Goal: Task Accomplishment & Management: Manage account settings

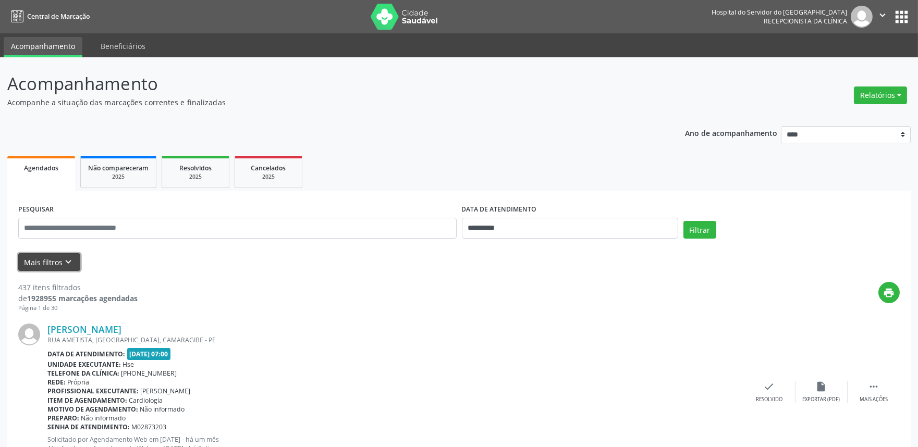
click at [63, 263] on icon "keyboard_arrow_down" at bounding box center [68, 261] width 11 height 11
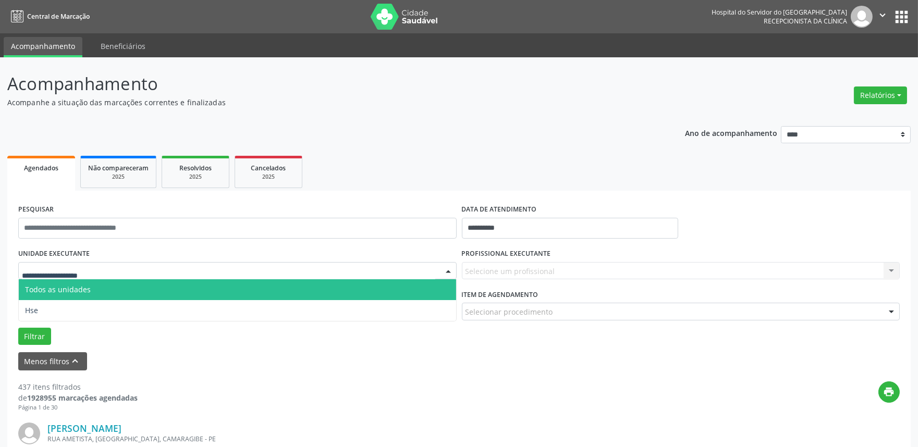
click at [133, 275] on div at bounding box center [237, 271] width 438 height 18
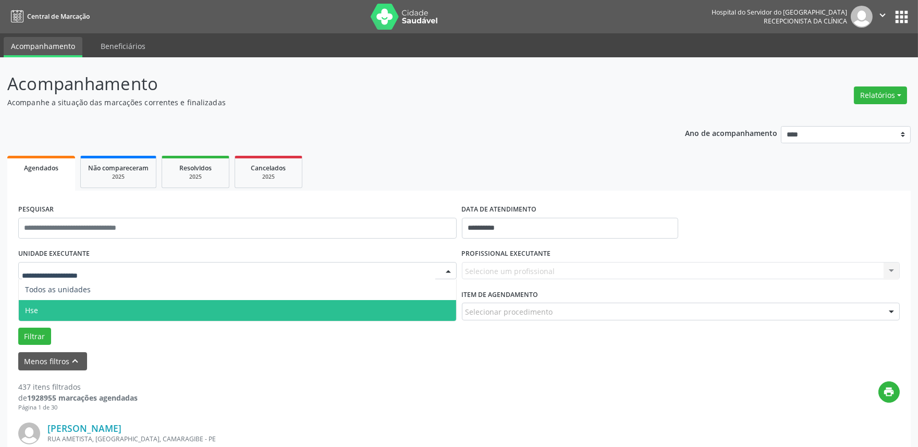
click at [127, 309] on span "Hse" at bounding box center [237, 310] width 437 height 21
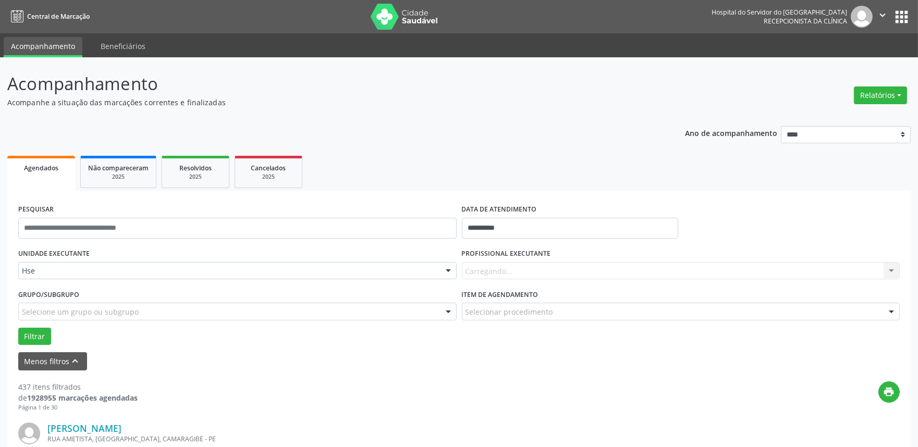
click at [563, 275] on div "Carregando... Nenhum resultado encontrado para: " " Não há nenhuma opção para s…" at bounding box center [681, 271] width 438 height 18
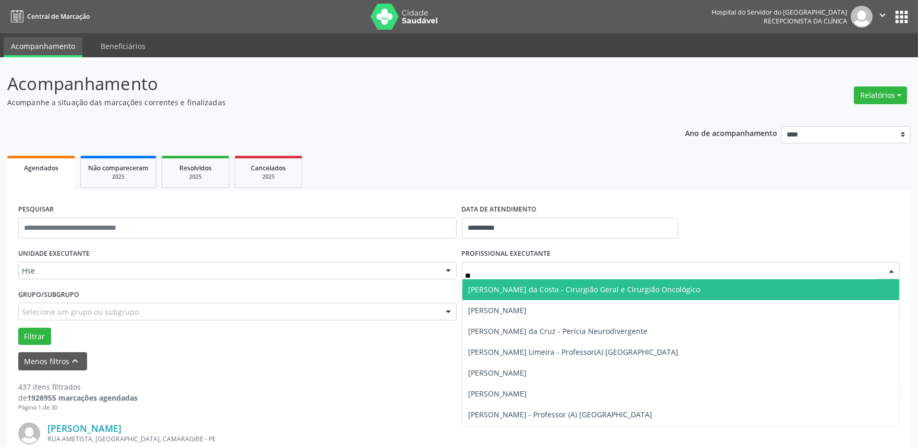
type input "***"
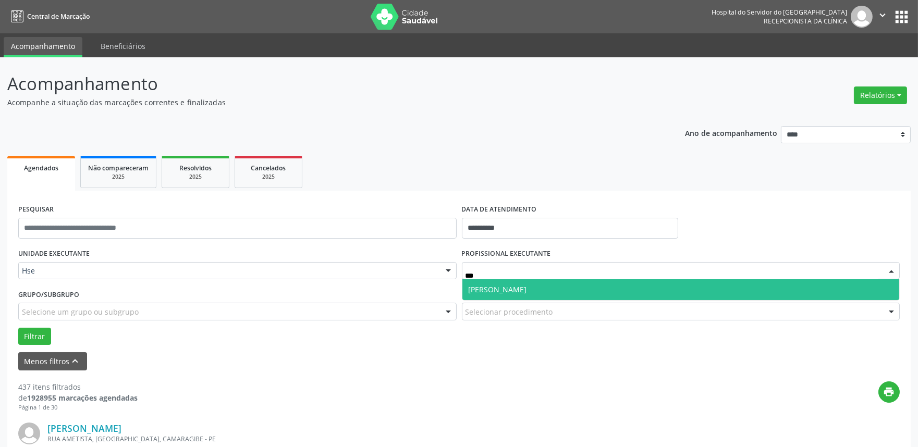
click at [497, 292] on span "[PERSON_NAME]" at bounding box center [498, 290] width 58 height 10
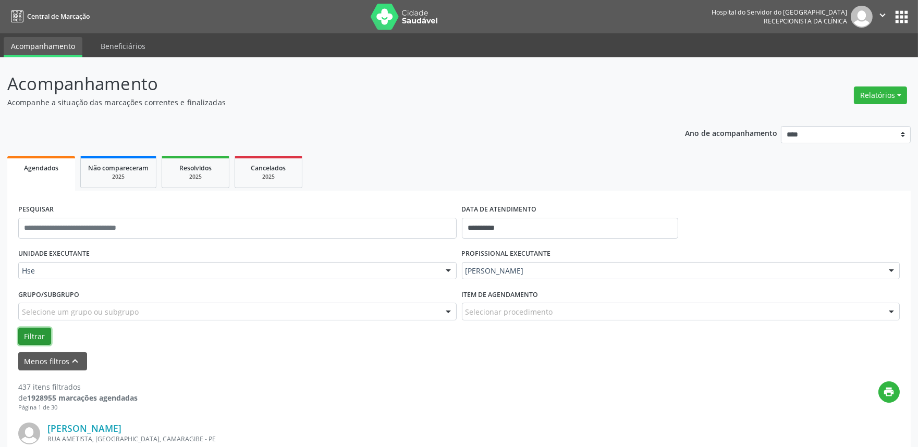
click at [43, 330] on button "Filtrar" at bounding box center [34, 337] width 33 height 18
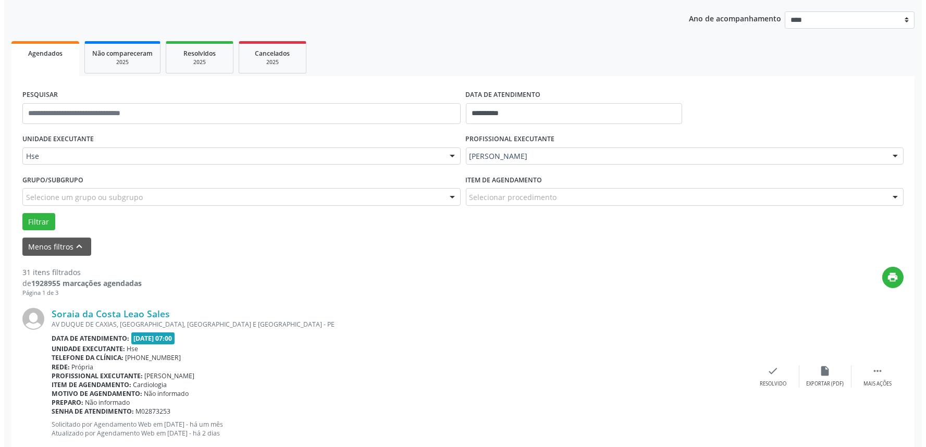
scroll to position [116, 0]
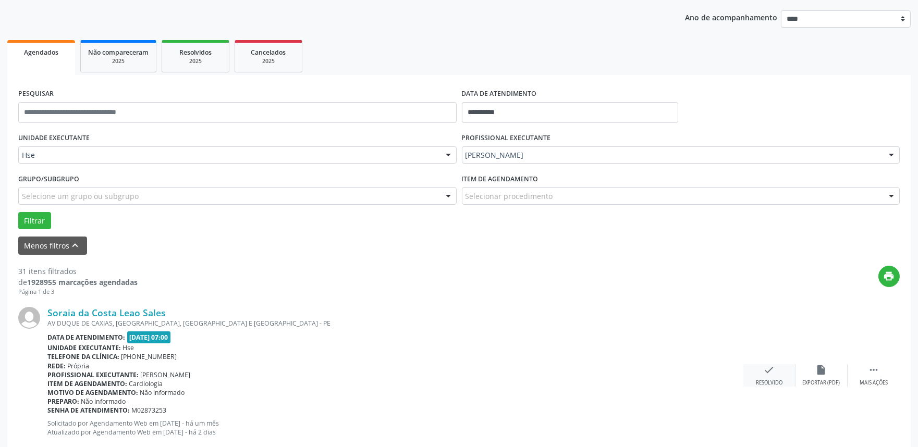
click at [768, 373] on icon "check" at bounding box center [769, 369] width 11 height 11
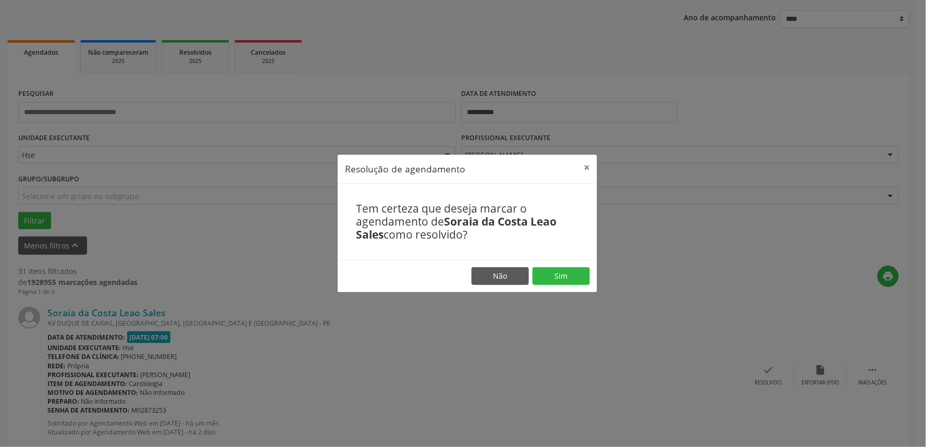
click at [564, 285] on footer "Não Sim" at bounding box center [468, 276] width 260 height 33
click at [566, 278] on button "Sim" at bounding box center [561, 276] width 57 height 18
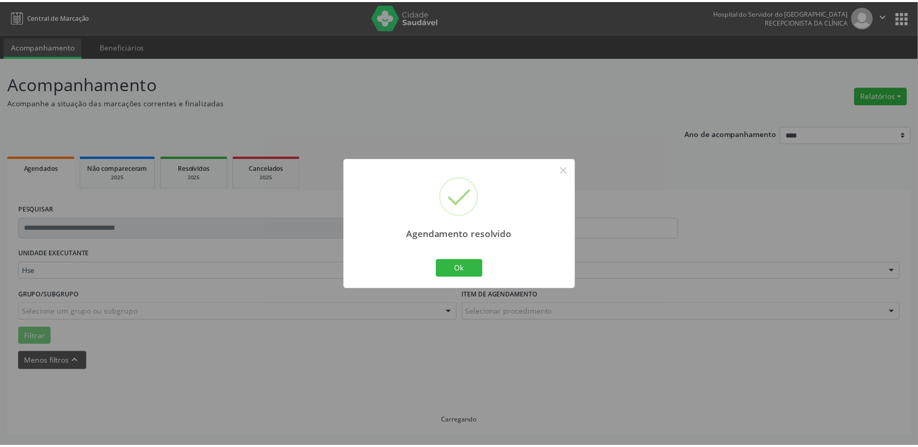
scroll to position [0, 0]
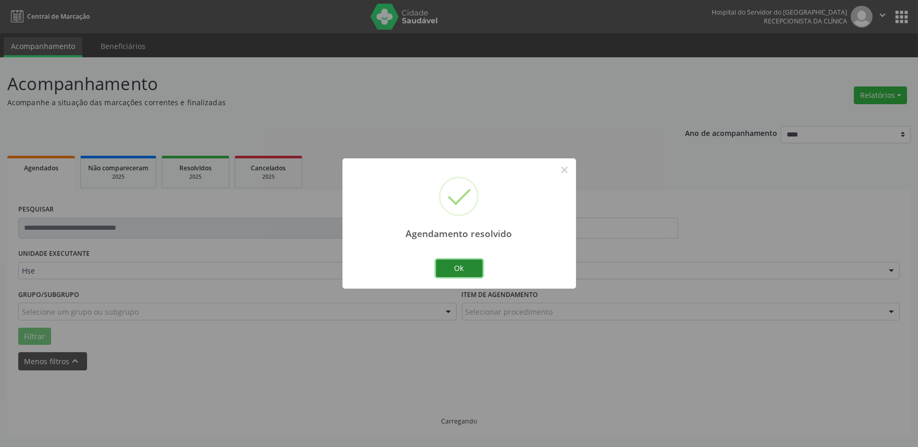
click at [448, 269] on button "Ok" at bounding box center [459, 269] width 47 height 18
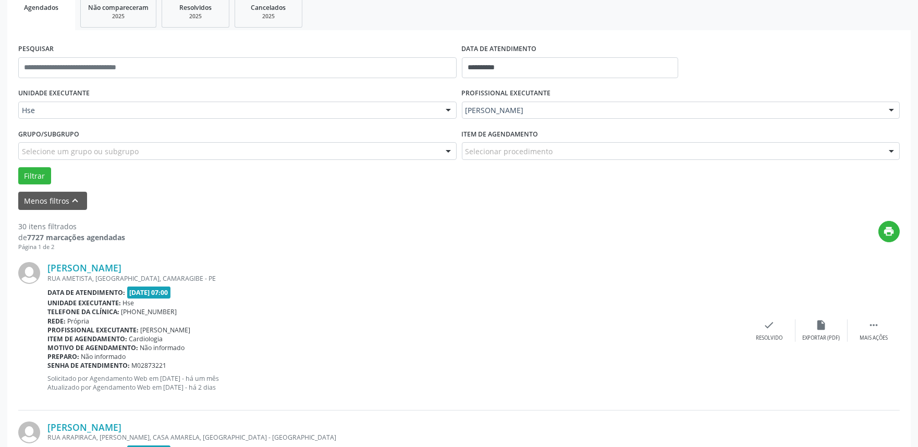
scroll to position [180, 0]
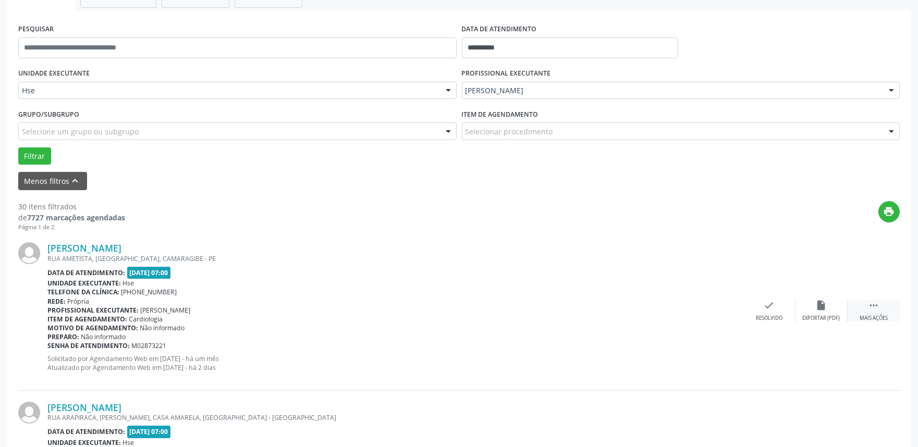
click at [857, 315] on div " Mais ações" at bounding box center [873, 311] width 52 height 22
click at [818, 305] on icon "alarm_off" at bounding box center [821, 305] width 11 height 11
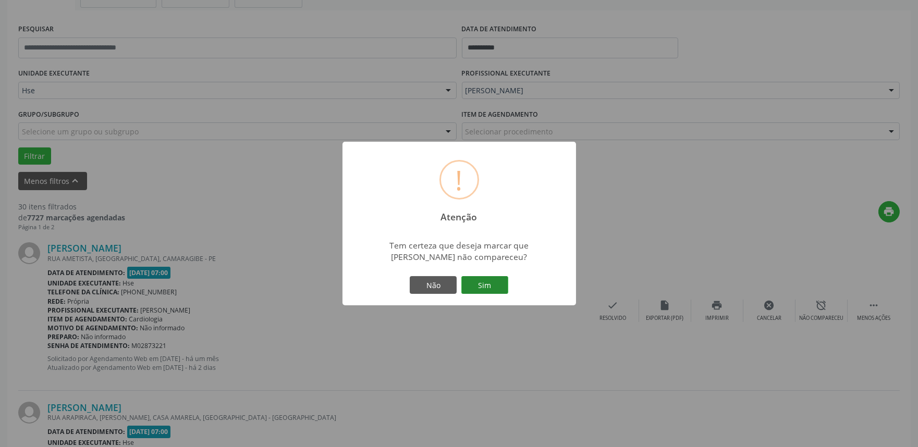
click at [489, 284] on button "Sim" at bounding box center [484, 285] width 47 height 18
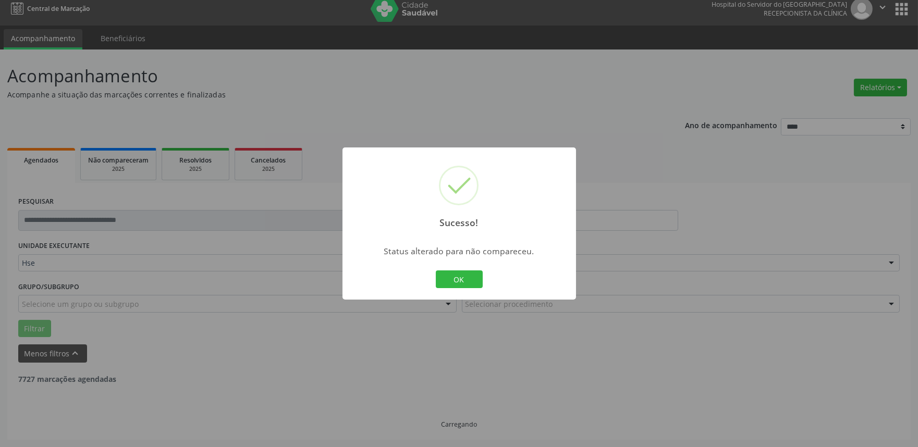
scroll to position [7, 0]
click at [454, 269] on div "OK Cancel" at bounding box center [459, 279] width 52 height 22
click at [449, 287] on button "OK" at bounding box center [459, 279] width 47 height 18
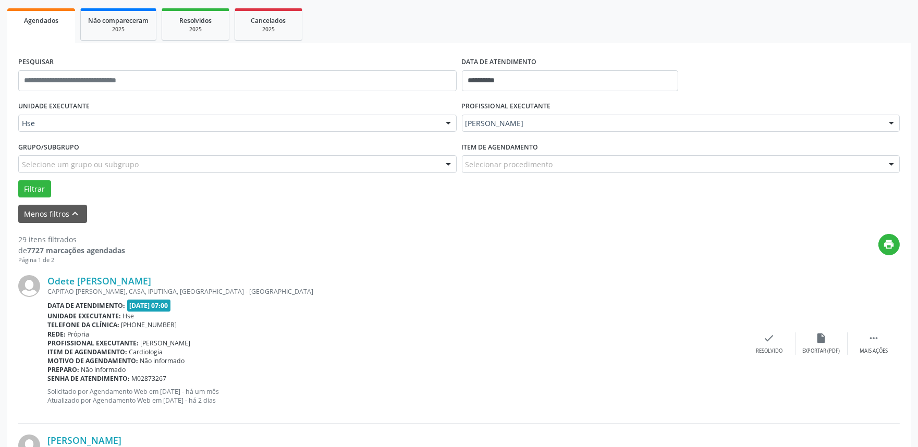
scroll to position [180, 0]
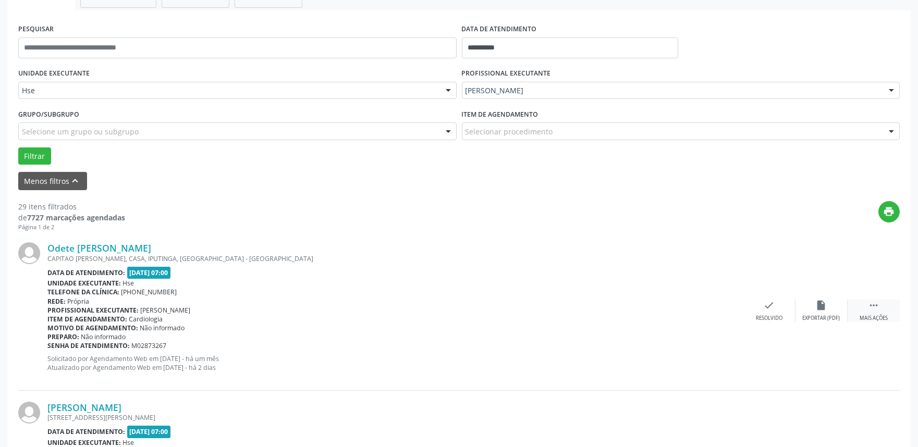
click at [873, 305] on icon "" at bounding box center [873, 305] width 11 height 11
click at [808, 310] on div "alarm_off Não compareceu" at bounding box center [821, 311] width 52 height 22
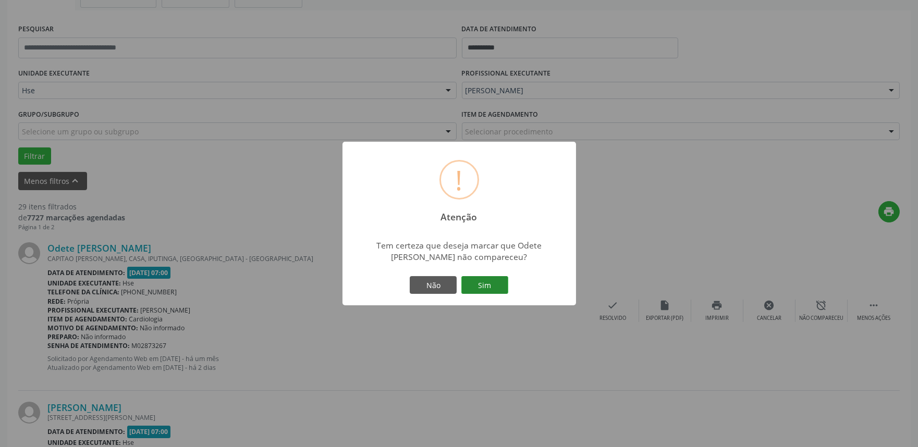
click at [482, 286] on button "Sim" at bounding box center [484, 285] width 47 height 18
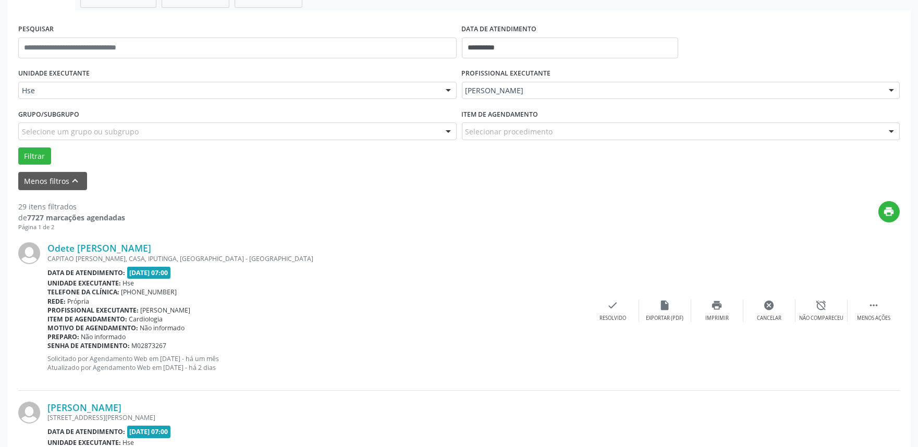
scroll to position [7, 0]
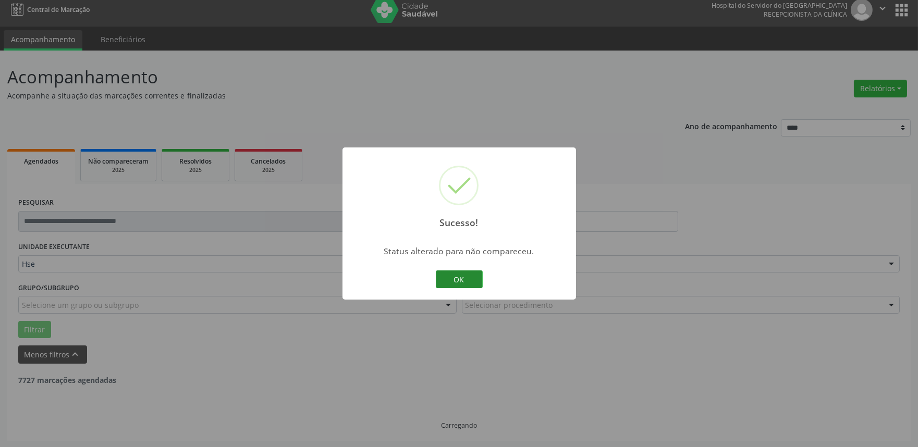
click at [462, 282] on button "OK" at bounding box center [459, 279] width 47 height 18
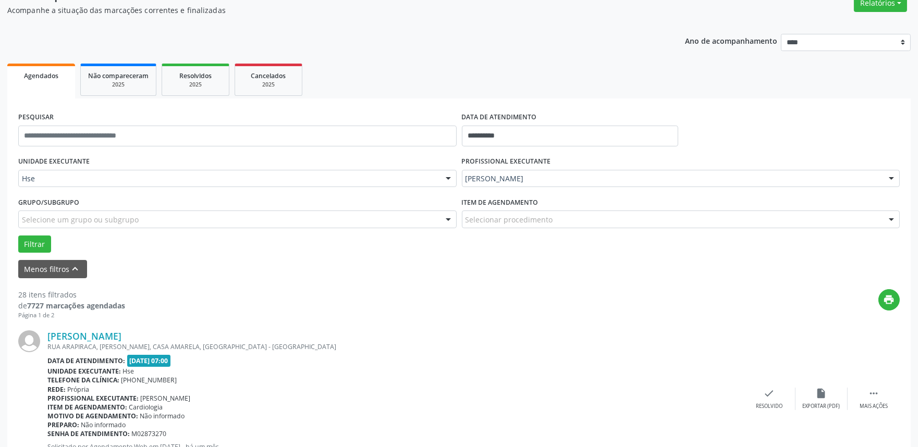
scroll to position [122, 0]
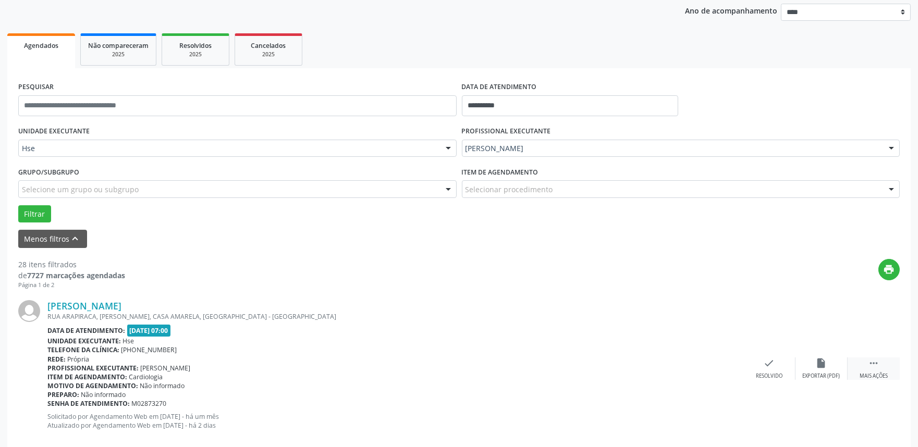
click at [890, 377] on div " Mais ações" at bounding box center [873, 369] width 52 height 22
click at [830, 363] on div "alarm_off Não compareceu" at bounding box center [821, 369] width 52 height 22
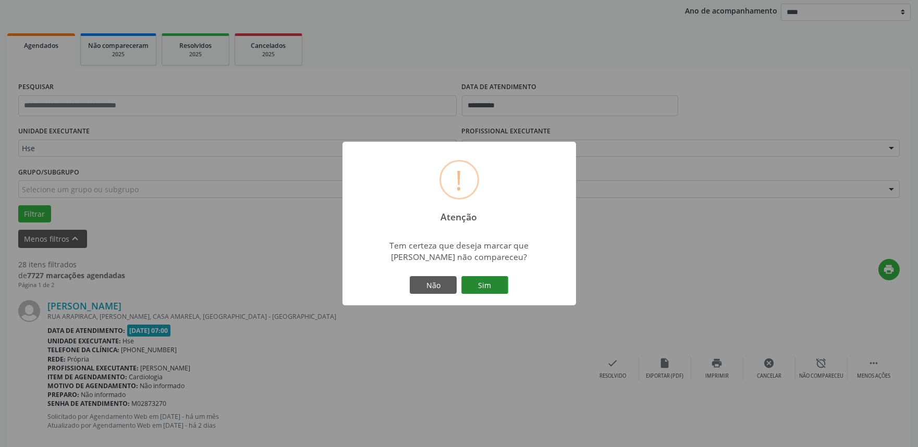
click at [473, 285] on button "Sim" at bounding box center [484, 285] width 47 height 18
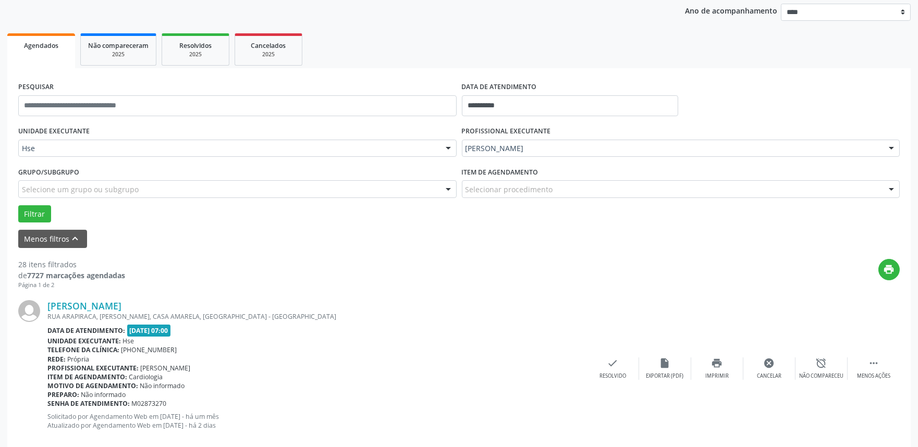
scroll to position [7, 0]
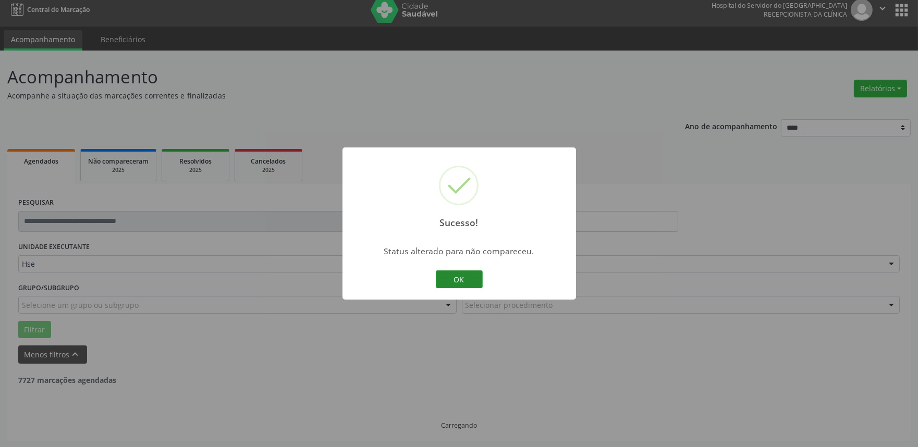
click at [464, 278] on button "OK" at bounding box center [459, 279] width 47 height 18
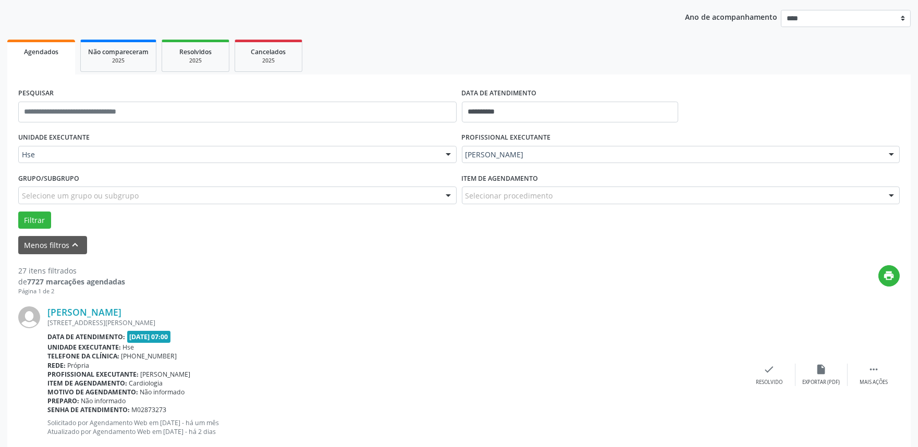
scroll to position [180, 0]
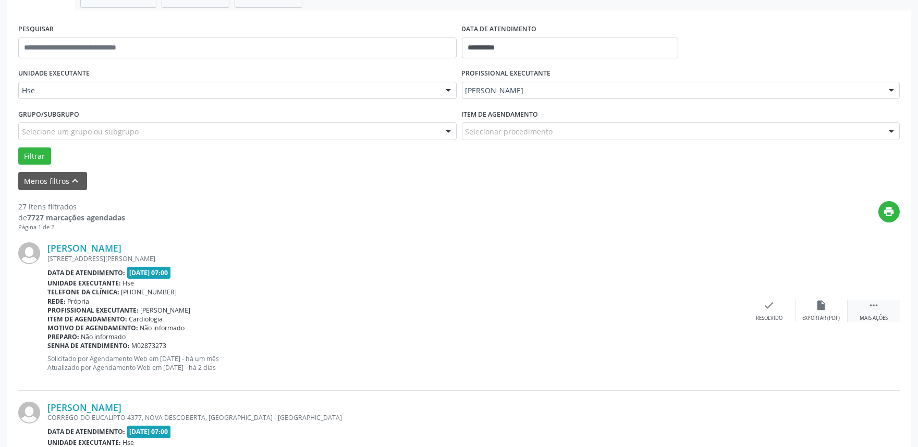
click at [871, 315] on div "Mais ações" at bounding box center [873, 318] width 28 height 7
click at [833, 315] on div "Não compareceu" at bounding box center [821, 318] width 44 height 7
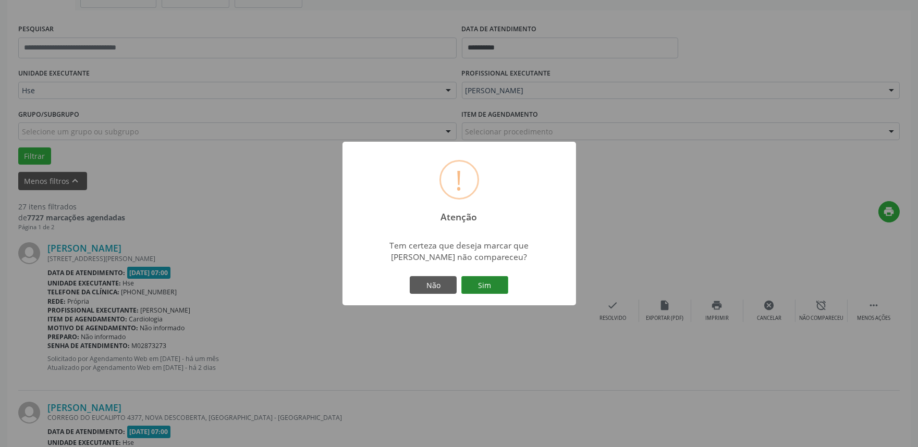
click at [496, 289] on button "Sim" at bounding box center [484, 285] width 47 height 18
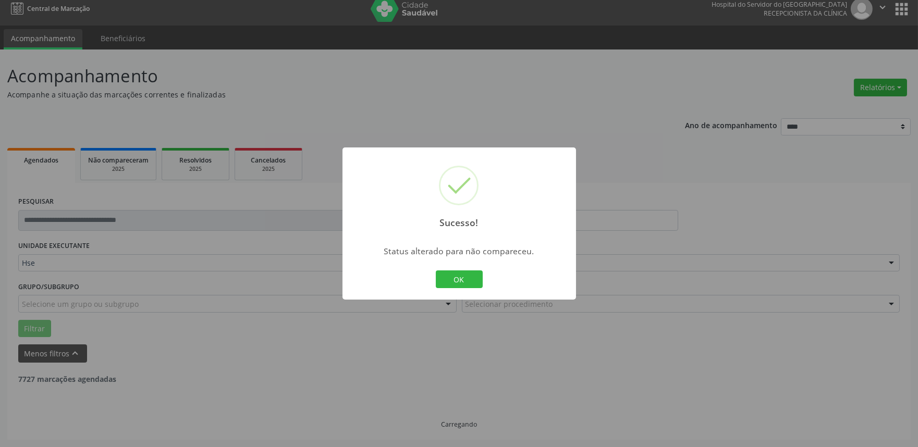
scroll to position [7, 0]
drag, startPoint x: 454, startPoint y: 262, endPoint x: 454, endPoint y: 269, distance: 7.3
click at [454, 262] on div "Sucesso! × Status alterado para não compareceu. OK Cancel" at bounding box center [458, 223] width 233 height 152
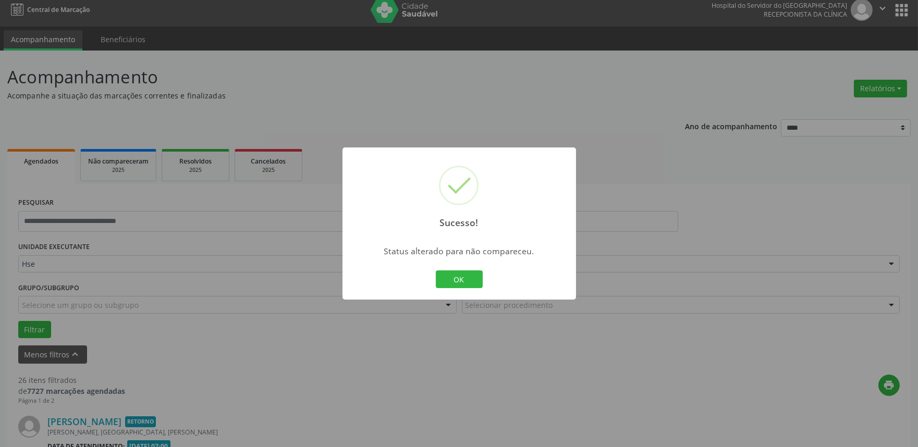
click at [456, 288] on div "OK Cancel" at bounding box center [459, 279] width 52 height 22
click at [465, 275] on button "OK" at bounding box center [459, 279] width 47 height 18
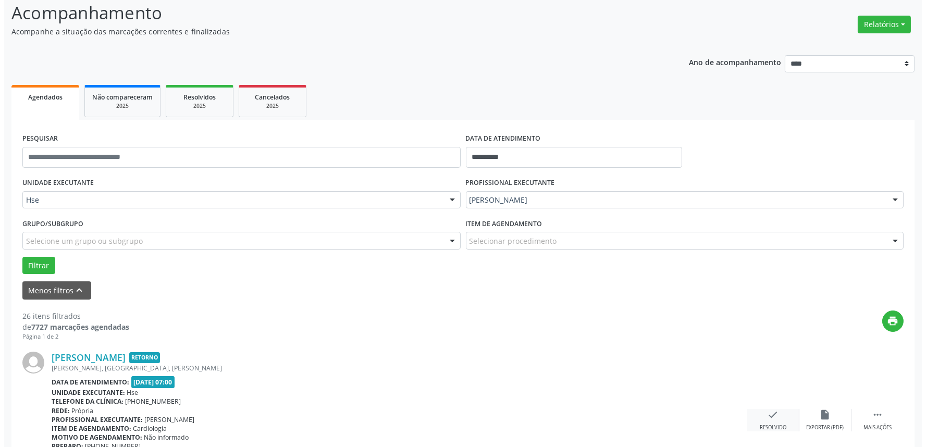
scroll to position [122, 0]
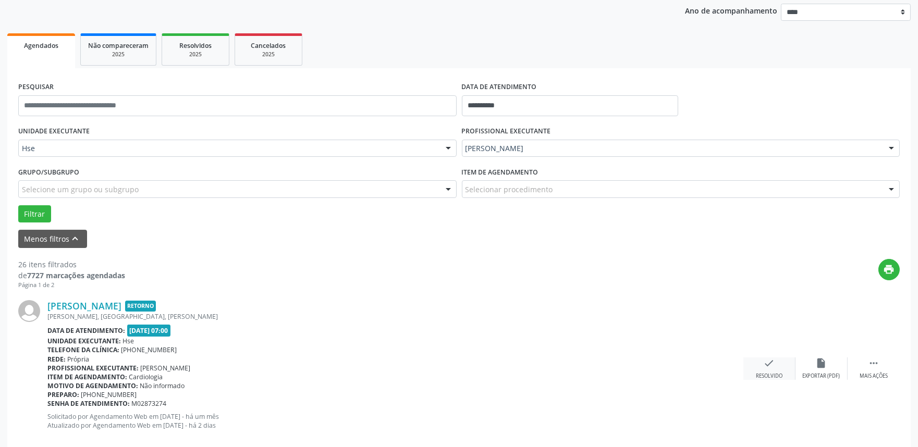
click at [785, 373] on div "check Resolvido" at bounding box center [769, 369] width 52 height 22
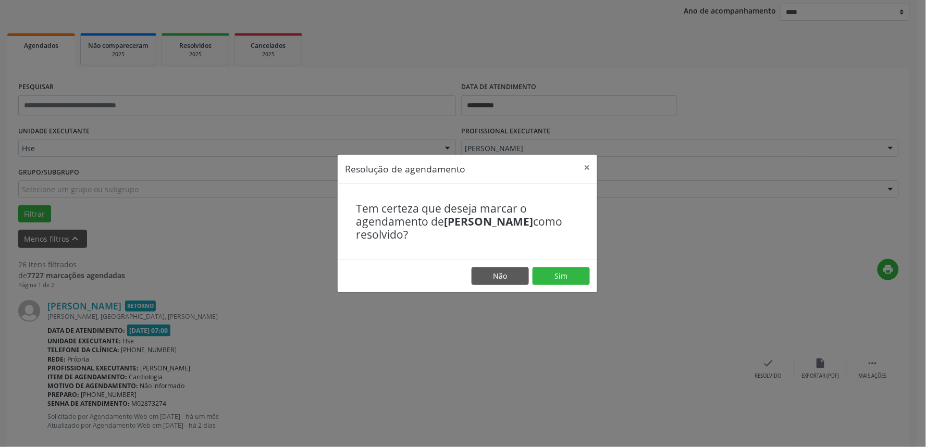
click at [577, 267] on footer "Não Sim" at bounding box center [468, 276] width 260 height 33
click at [571, 278] on button "Sim" at bounding box center [561, 276] width 57 height 18
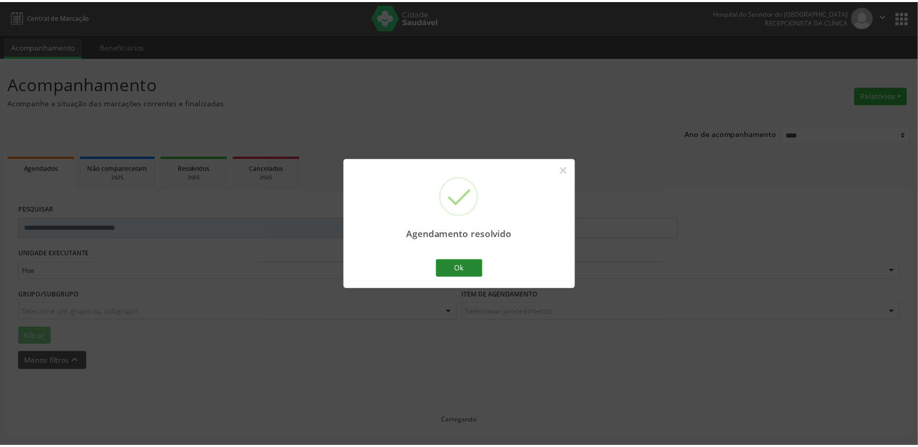
scroll to position [0, 0]
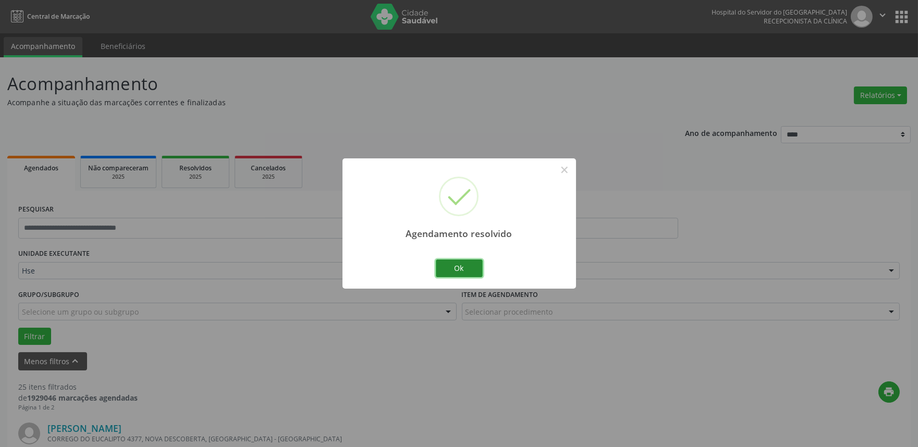
click at [467, 273] on button "Ok" at bounding box center [459, 269] width 47 height 18
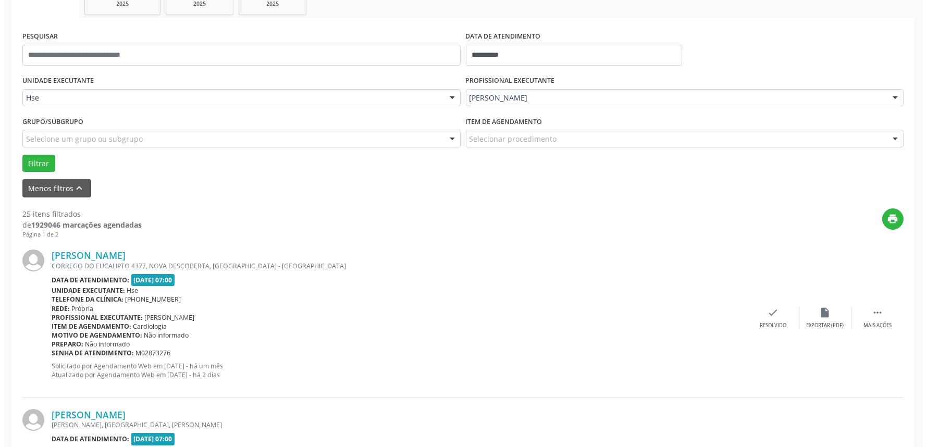
scroll to position [174, 0]
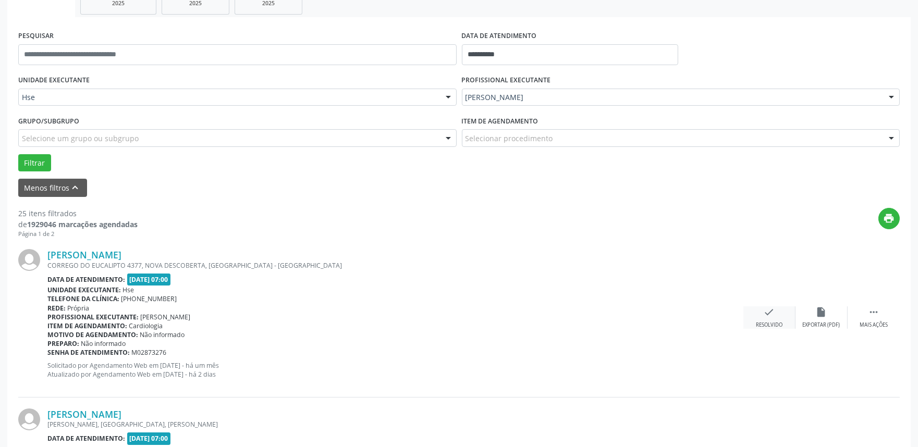
click at [779, 318] on div "check Resolvido" at bounding box center [769, 317] width 52 height 22
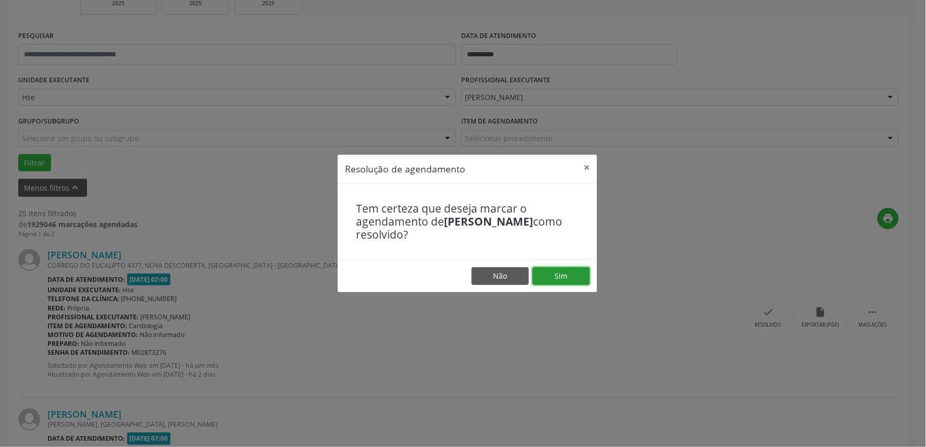
click at [560, 273] on button "Sim" at bounding box center [561, 276] width 57 height 18
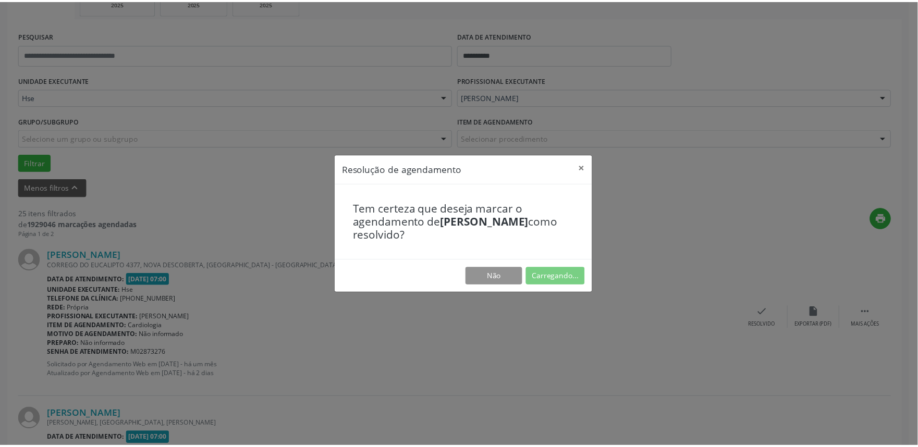
scroll to position [0, 0]
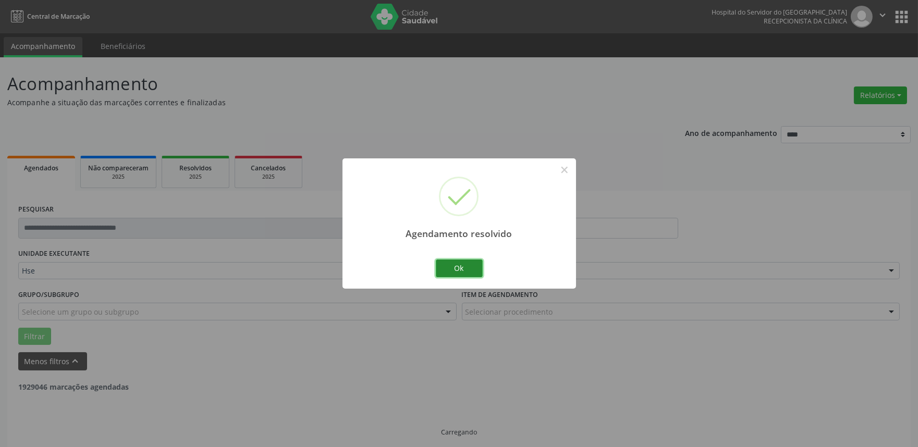
click at [472, 275] on button "Ok" at bounding box center [459, 269] width 47 height 18
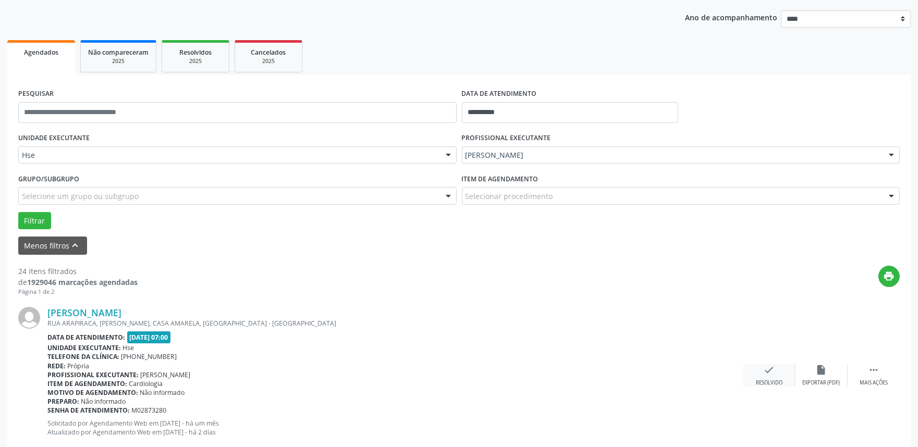
scroll to position [174, 0]
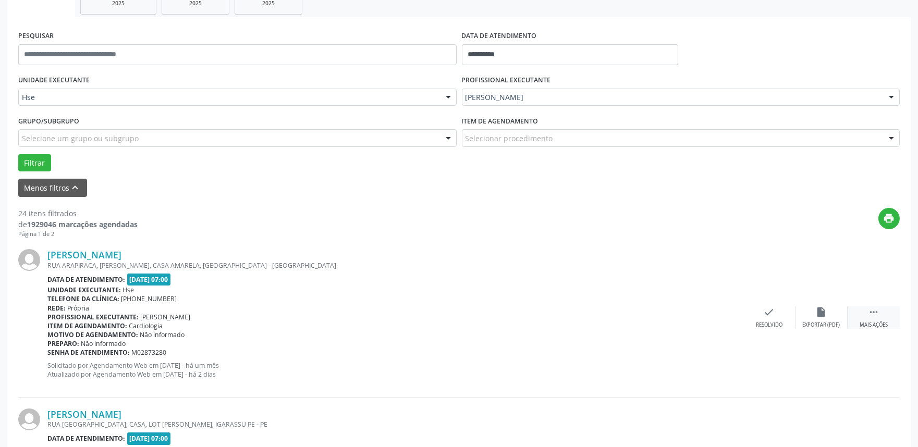
click at [862, 314] on div " Mais ações" at bounding box center [873, 317] width 52 height 22
click at [818, 319] on div "alarm_off Não compareceu" at bounding box center [821, 317] width 52 height 22
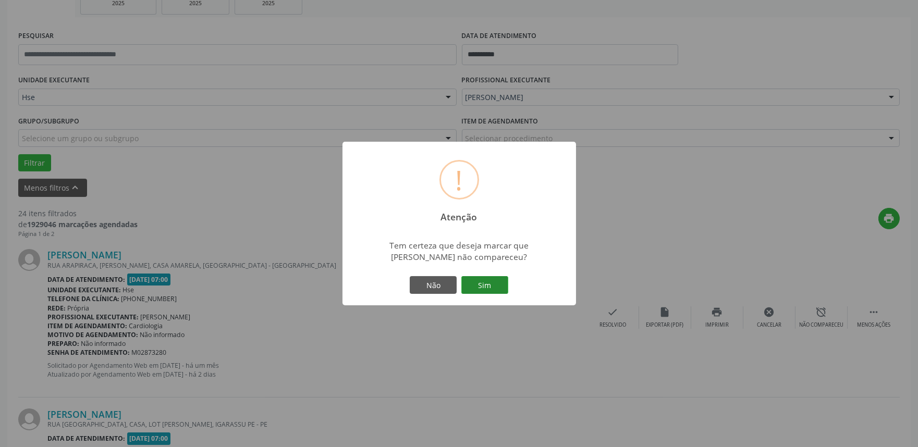
click at [485, 278] on button "Sim" at bounding box center [484, 285] width 47 height 18
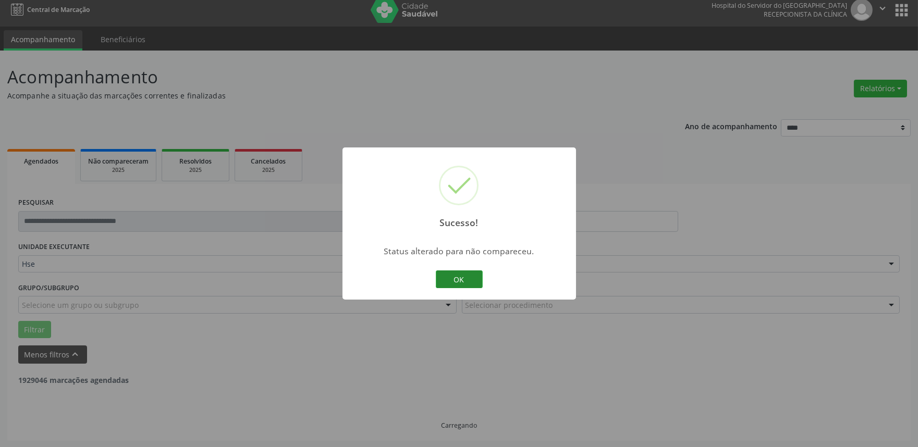
click at [462, 285] on button "OK" at bounding box center [459, 279] width 47 height 18
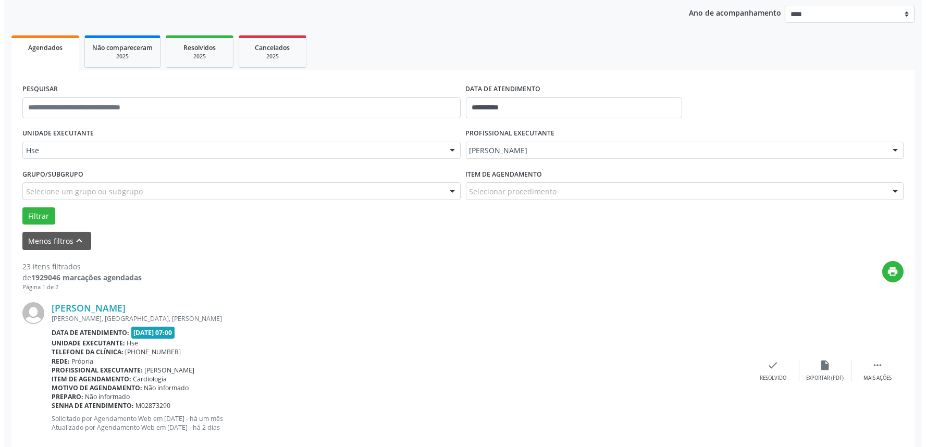
scroll to position [180, 0]
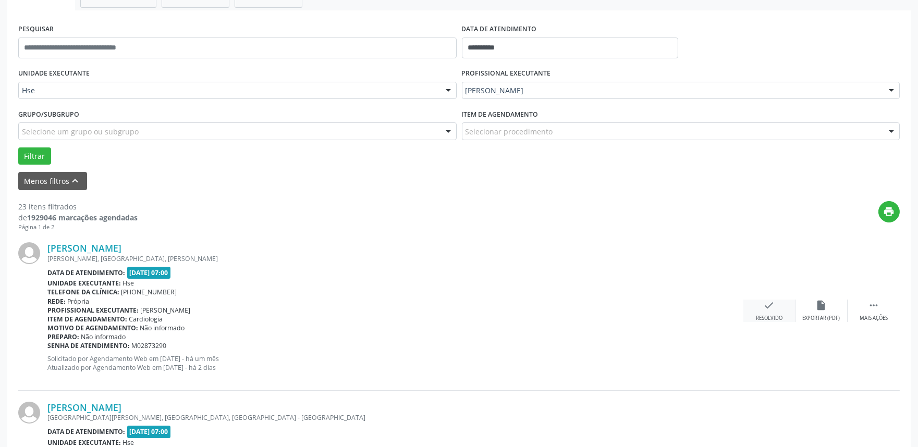
click at [763, 317] on div "Resolvido" at bounding box center [769, 318] width 27 height 7
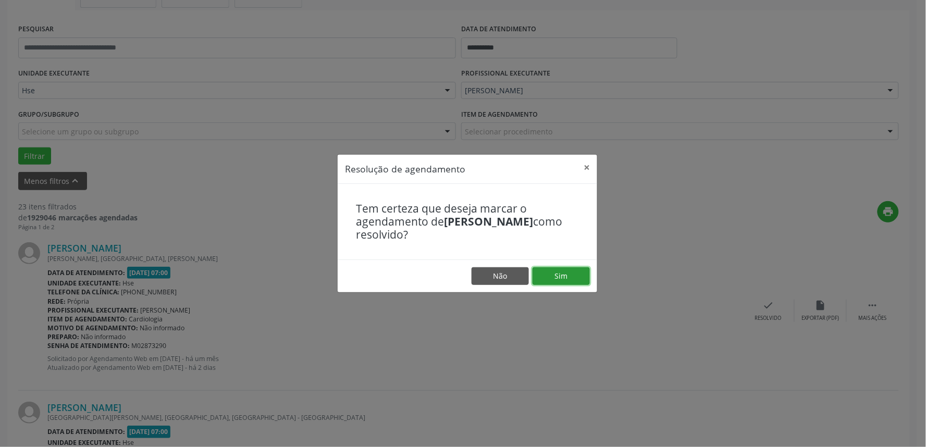
click at [581, 279] on button "Sim" at bounding box center [561, 276] width 57 height 18
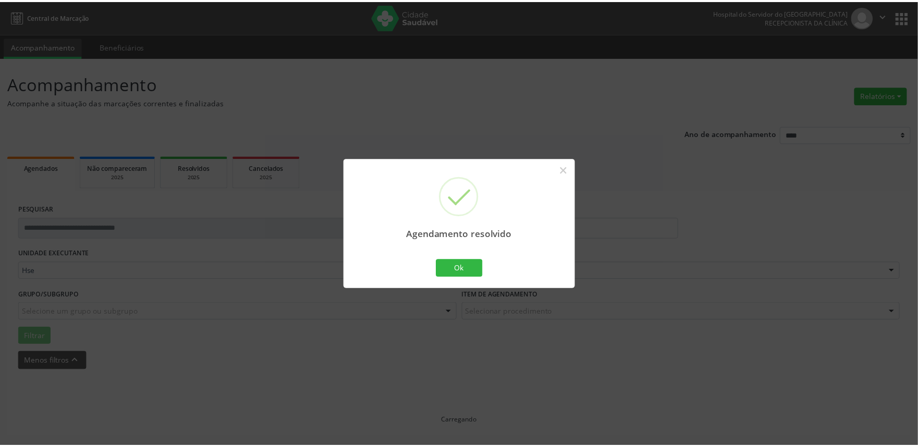
scroll to position [0, 0]
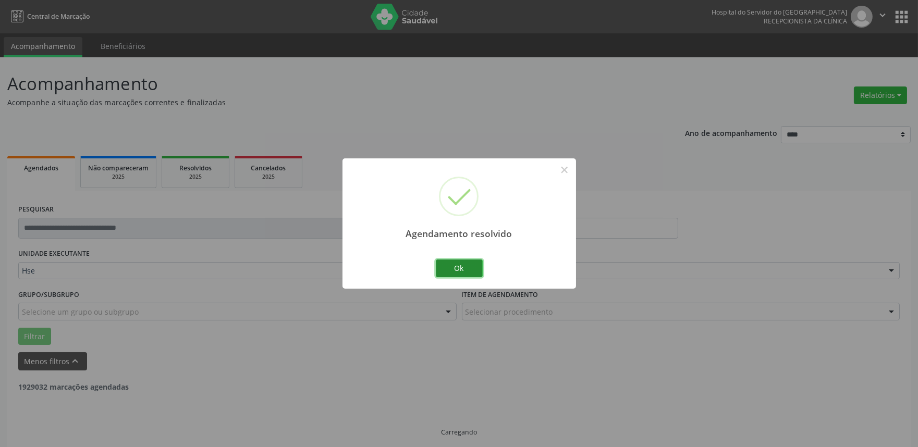
click at [462, 273] on button "Ok" at bounding box center [459, 269] width 47 height 18
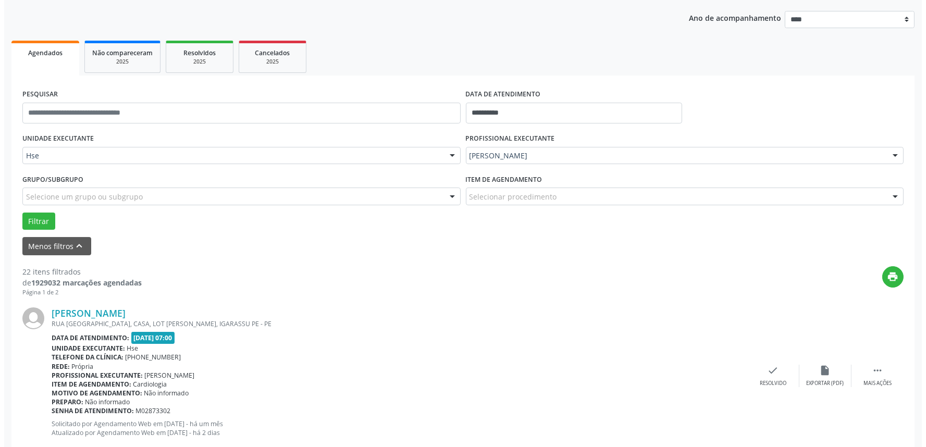
scroll to position [116, 0]
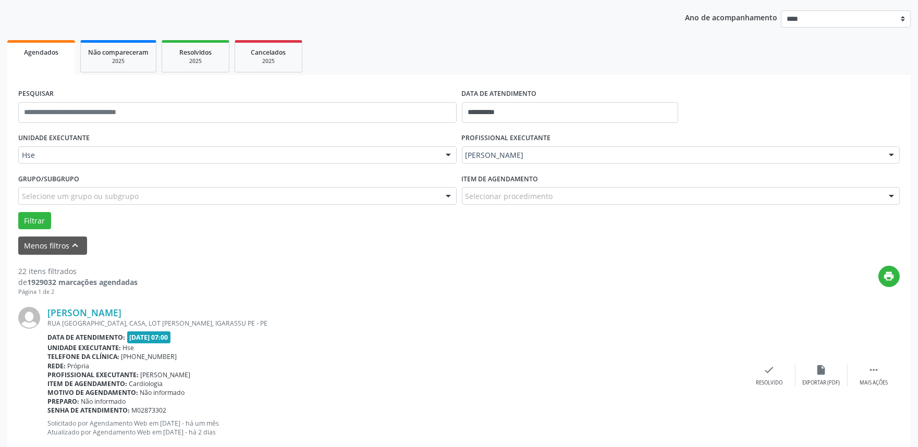
click at [762, 387] on div "[PERSON_NAME] [GEOGRAPHIC_DATA], CASA, LOT [PERSON_NAME], IGARASSU PE - PE Data…" at bounding box center [458, 375] width 881 height 159
click at [762, 382] on div "Resolvido" at bounding box center [769, 382] width 27 height 7
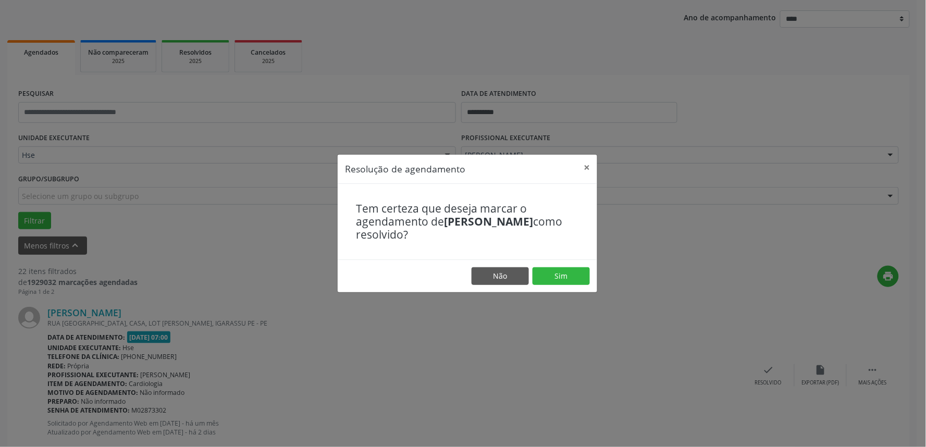
click at [556, 267] on footer "Não Sim" at bounding box center [468, 276] width 260 height 33
click at [556, 274] on button "Sim" at bounding box center [561, 276] width 57 height 18
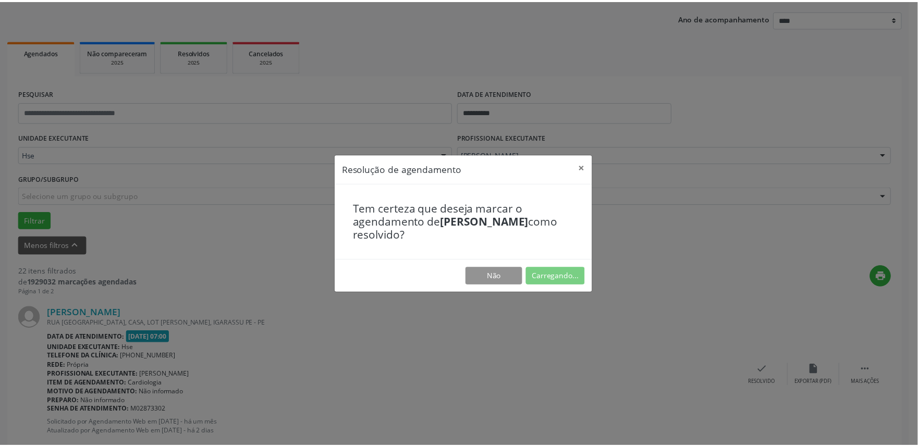
scroll to position [0, 0]
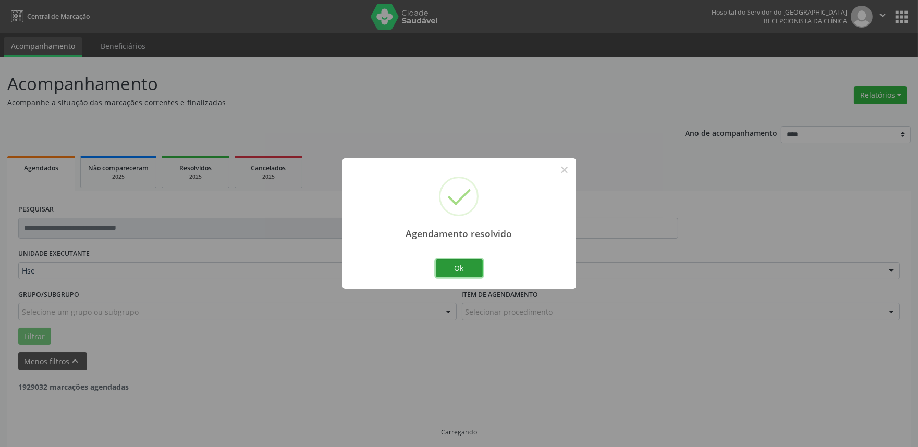
click at [466, 272] on button "Ok" at bounding box center [459, 269] width 47 height 18
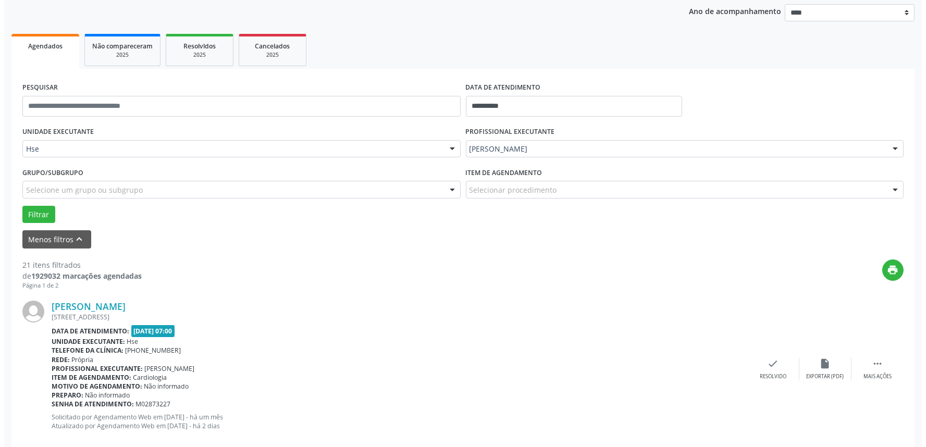
scroll to position [122, 0]
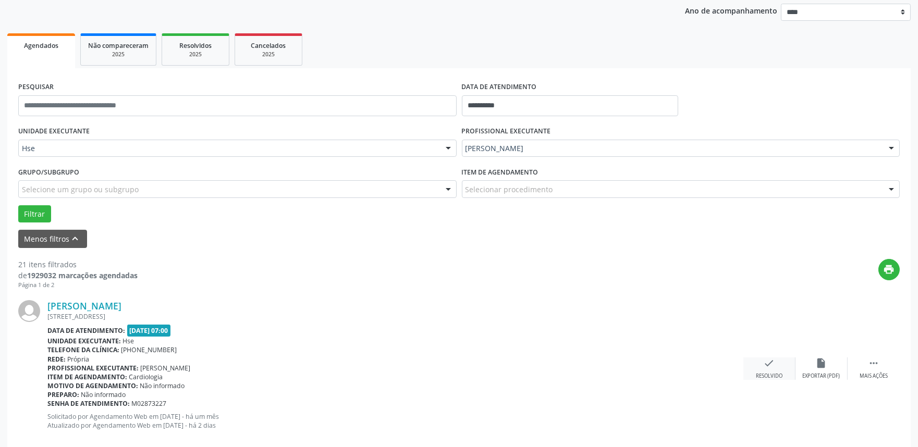
drag, startPoint x: 774, startPoint y: 384, endPoint x: 772, endPoint y: 379, distance: 5.8
click at [774, 385] on div "[PERSON_NAME] [STREET_ADDRESS] Data de atendimento: [DATE] 07:00 Unidade execut…" at bounding box center [458, 368] width 881 height 159
click at [771, 371] on div "check Resolvido" at bounding box center [769, 369] width 52 height 22
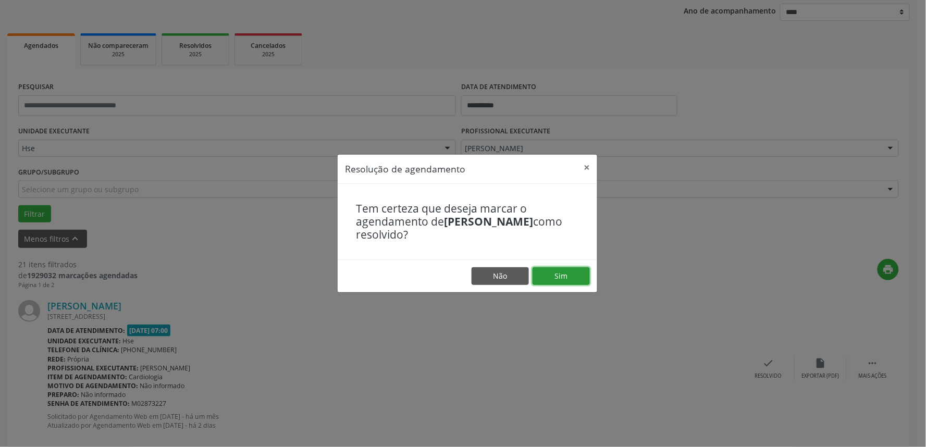
click at [567, 278] on button "Sim" at bounding box center [561, 276] width 57 height 18
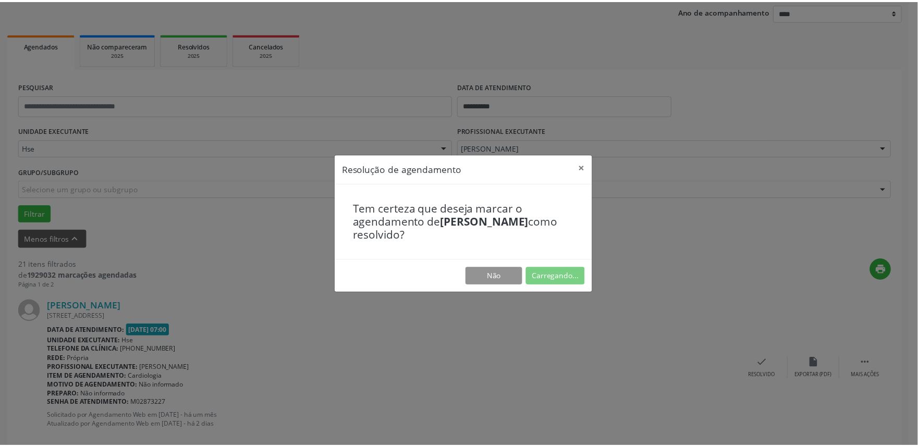
scroll to position [0, 0]
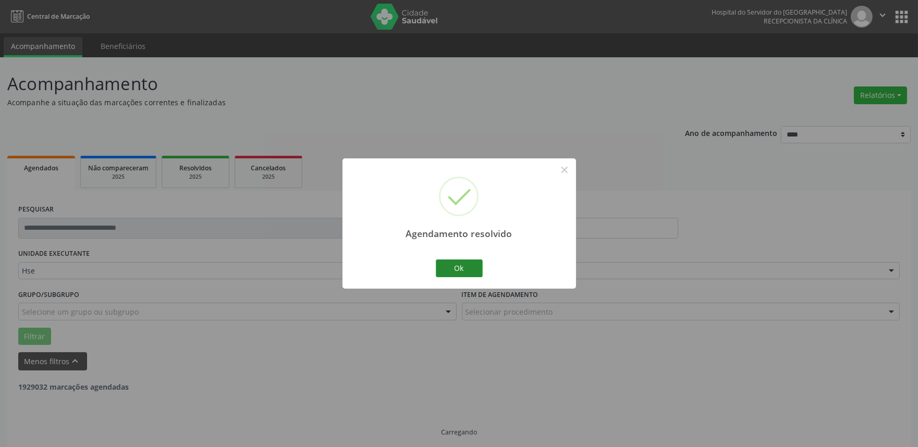
click at [458, 268] on button "Ok" at bounding box center [459, 269] width 47 height 18
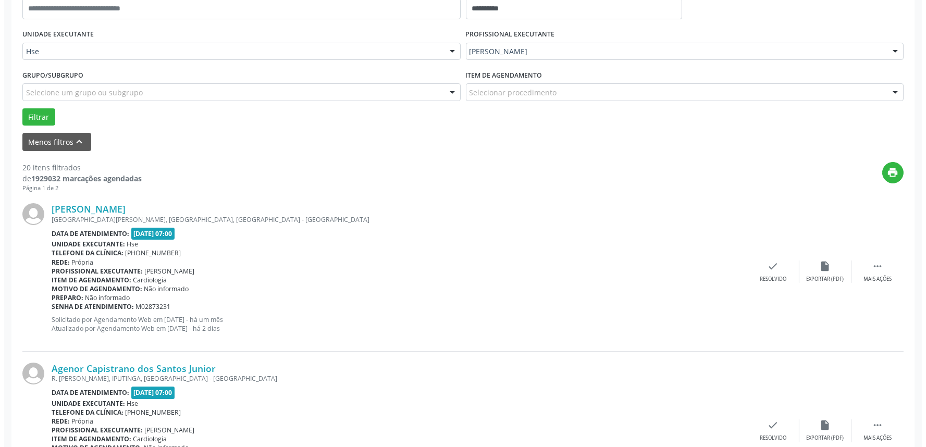
scroll to position [289, 0]
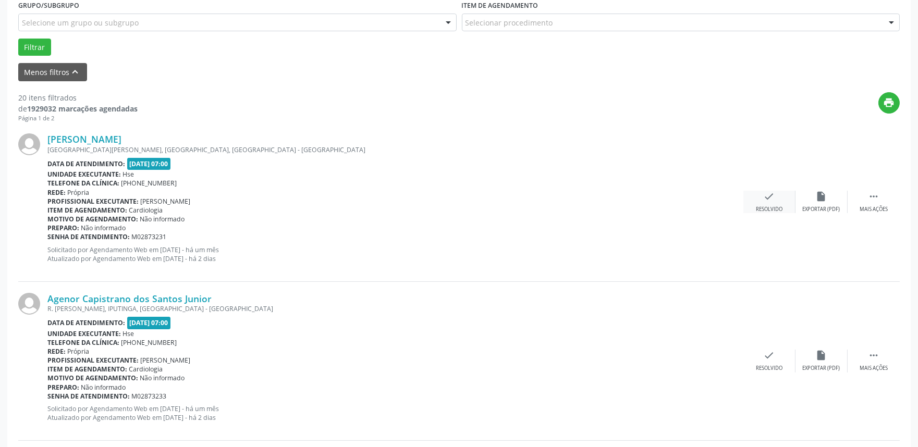
click at [767, 202] on div "check Resolvido" at bounding box center [769, 202] width 52 height 22
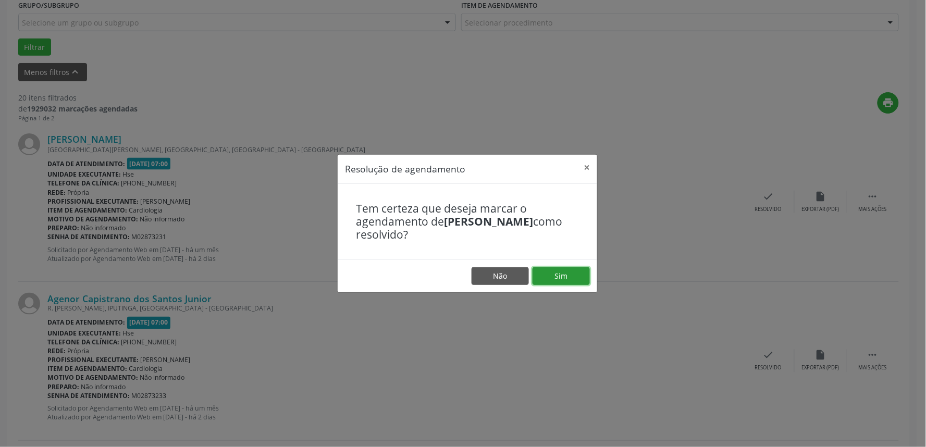
drag, startPoint x: 586, startPoint y: 278, endPoint x: 569, endPoint y: 277, distance: 17.7
click at [586, 278] on button "Sim" at bounding box center [561, 276] width 57 height 18
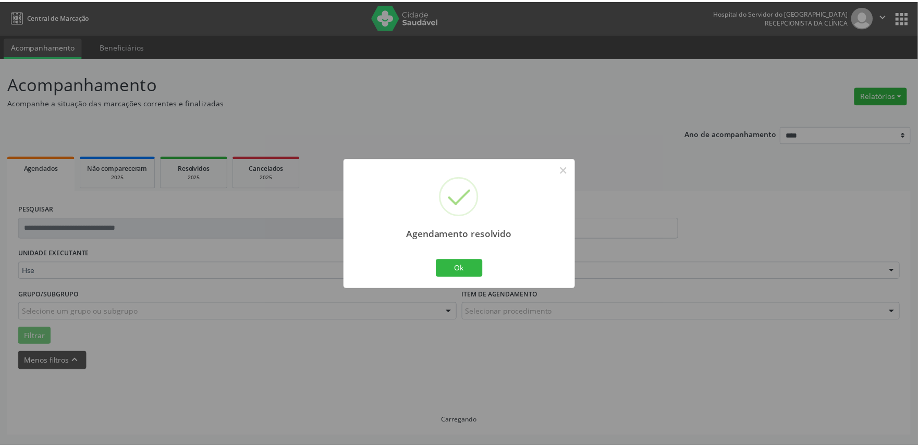
scroll to position [0, 0]
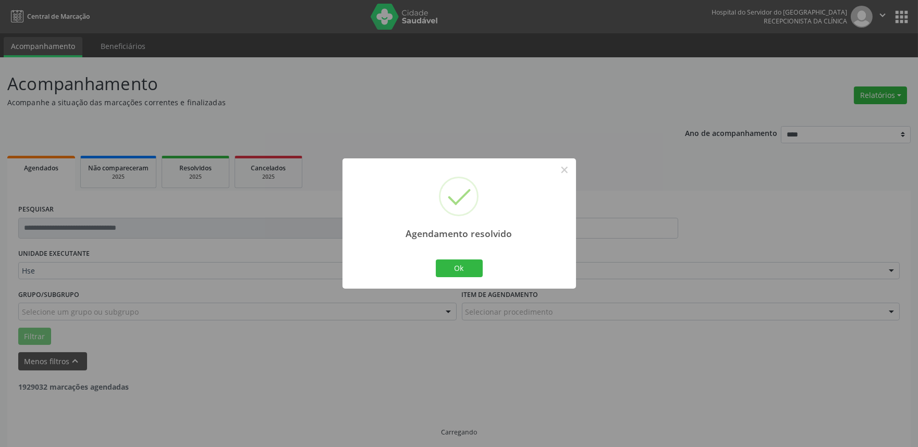
click at [461, 257] on div "Ok Cancel" at bounding box center [459, 268] width 52 height 22
click at [460, 267] on button "Ok" at bounding box center [459, 269] width 47 height 18
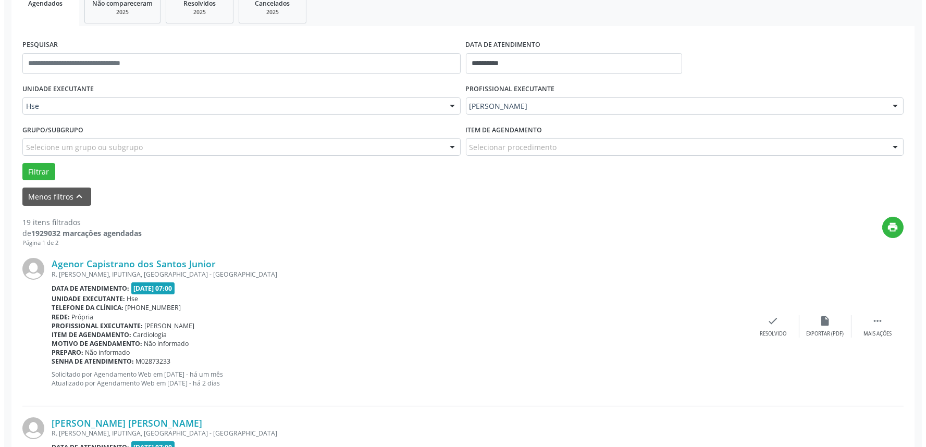
scroll to position [231, 0]
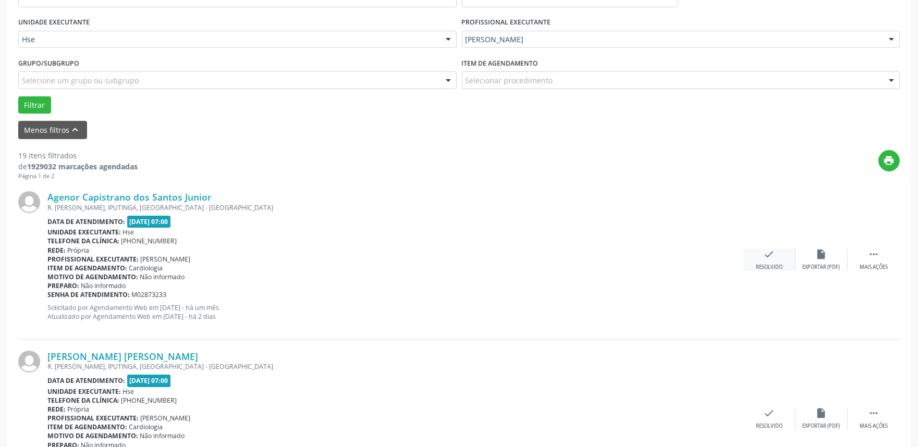
click at [767, 259] on icon "check" at bounding box center [769, 254] width 11 height 11
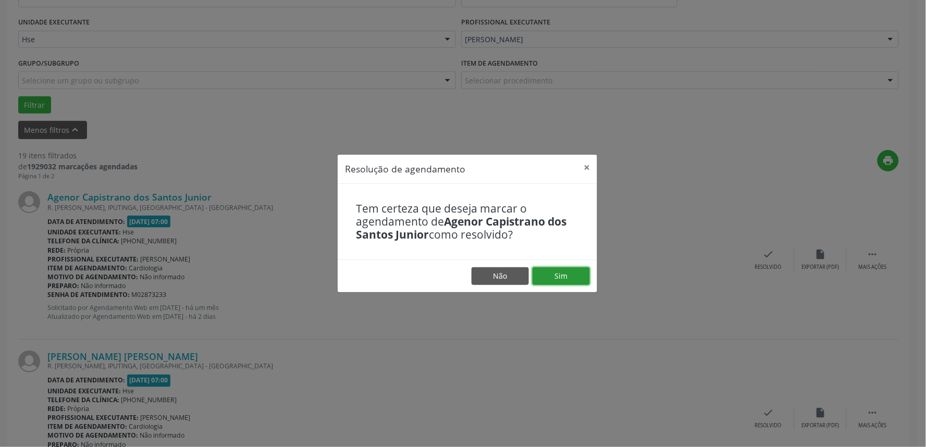
click at [571, 277] on button "Sim" at bounding box center [561, 276] width 57 height 18
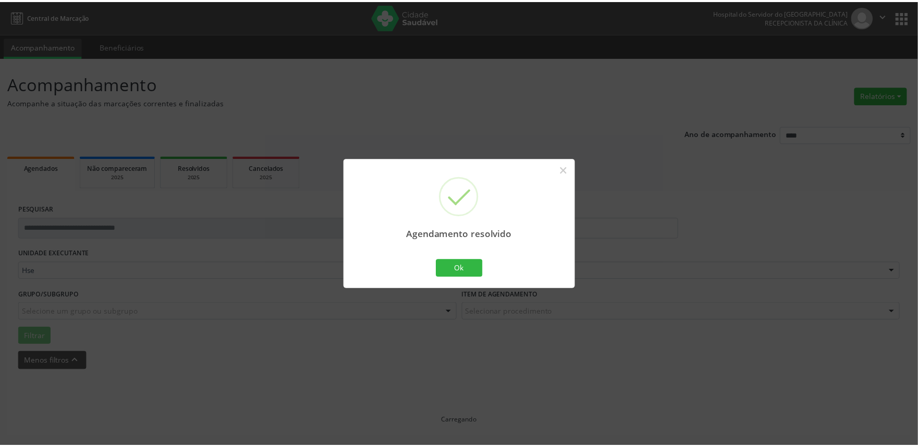
scroll to position [0, 0]
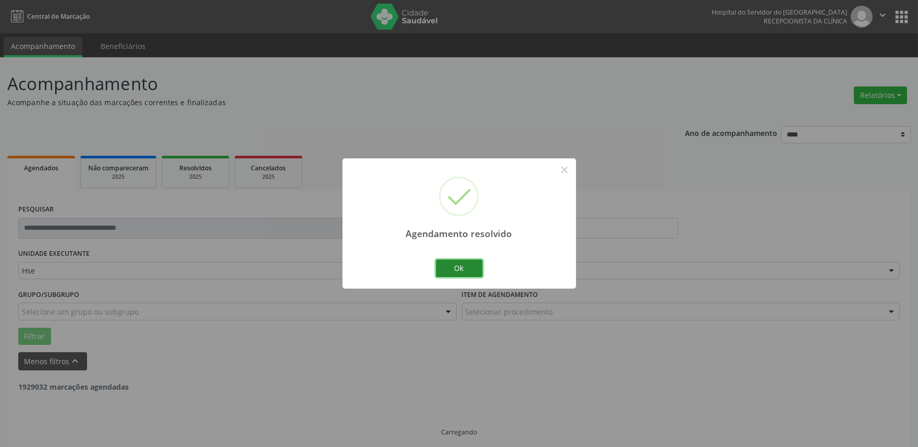
click at [471, 265] on button "Ok" at bounding box center [459, 269] width 47 height 18
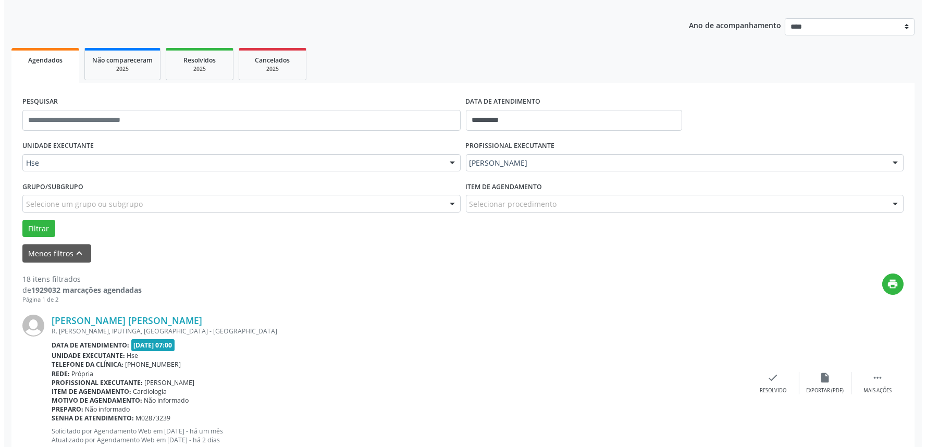
scroll to position [174, 0]
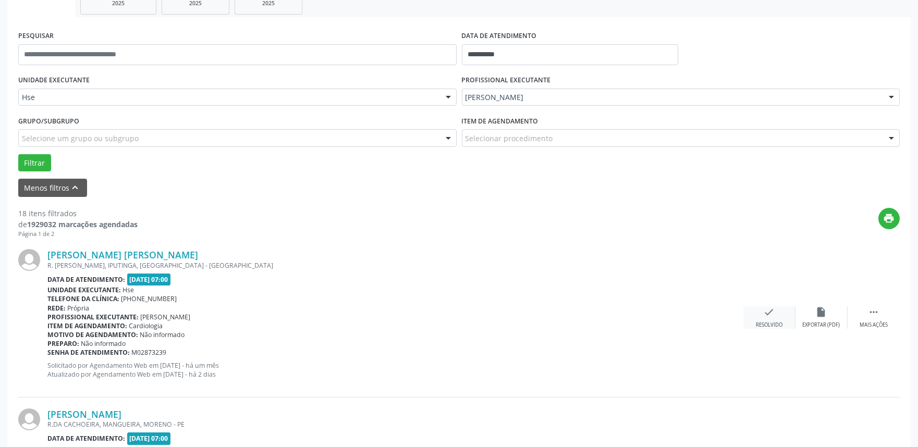
click at [767, 314] on icon "check" at bounding box center [769, 311] width 11 height 11
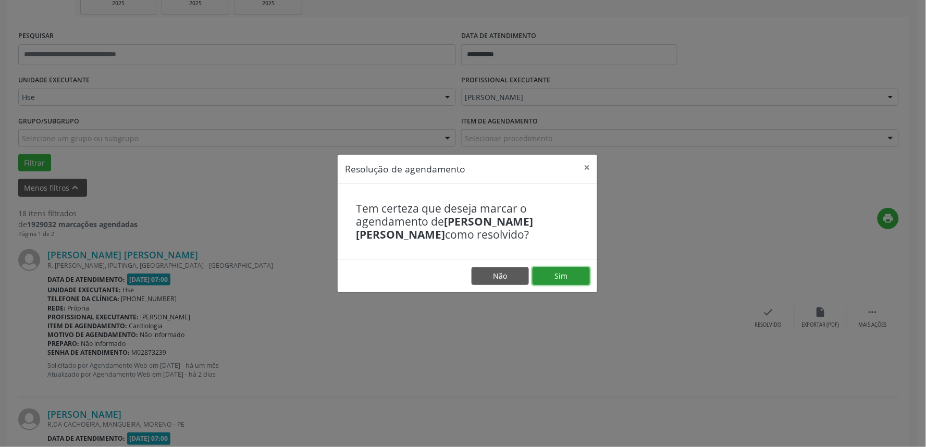
click at [575, 270] on button "Sim" at bounding box center [561, 276] width 57 height 18
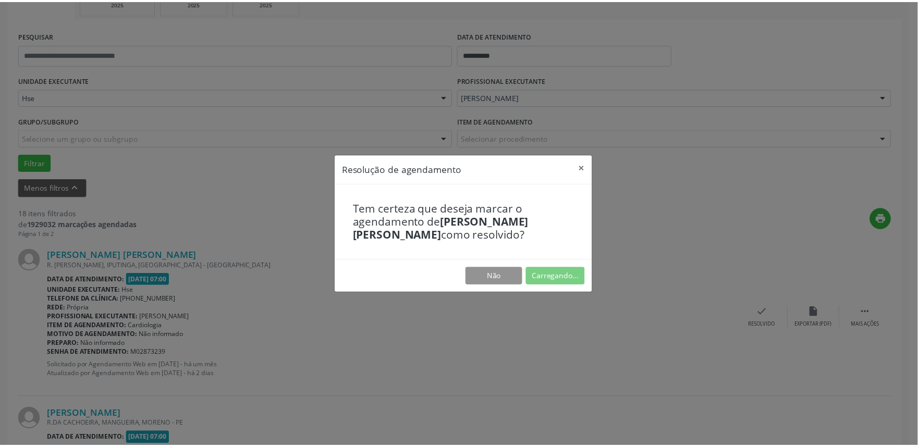
scroll to position [0, 0]
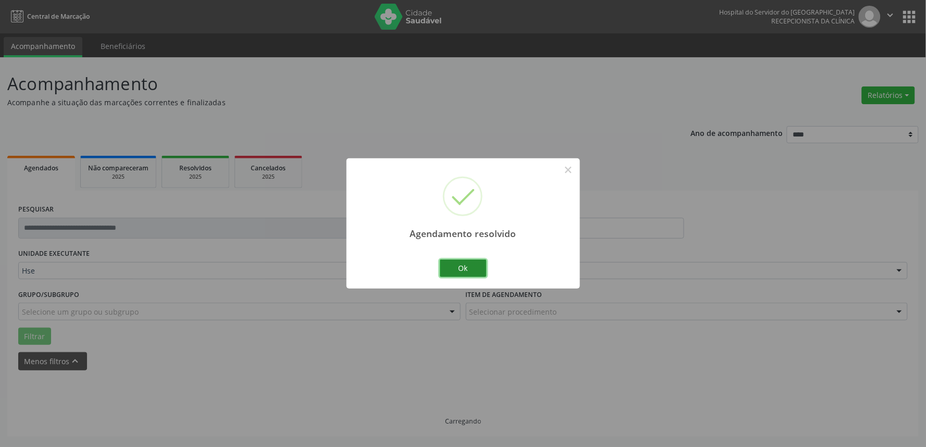
click at [460, 263] on button "Ok" at bounding box center [463, 269] width 47 height 18
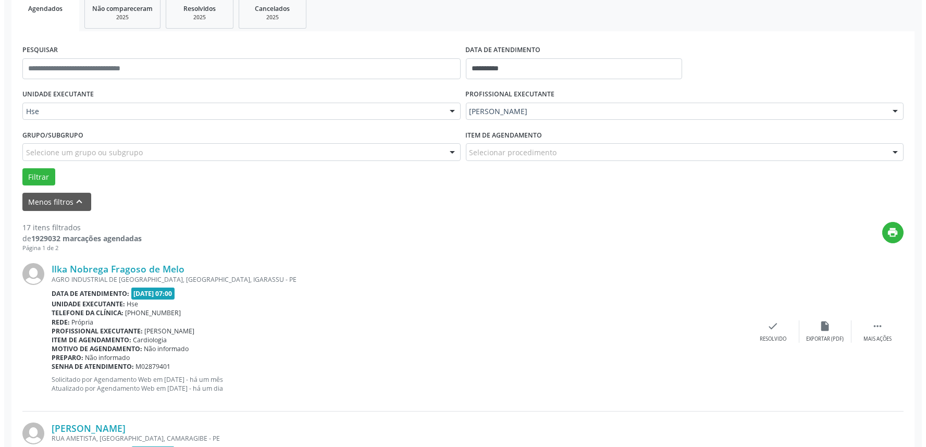
scroll to position [180, 0]
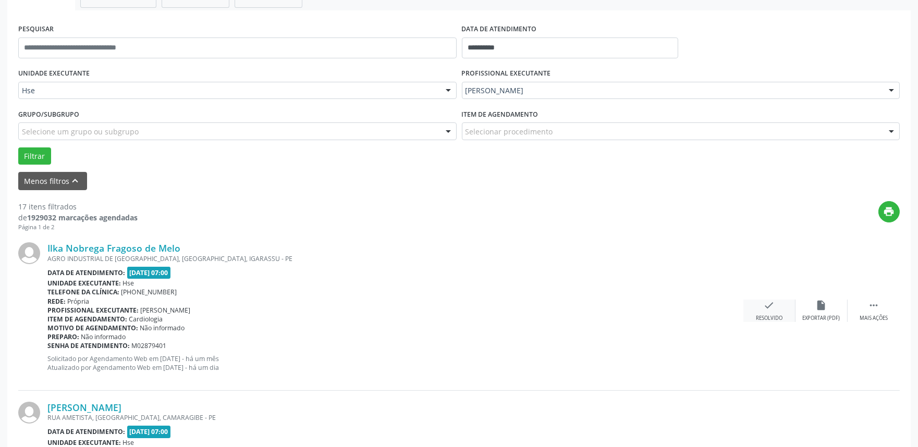
click at [769, 307] on icon "check" at bounding box center [769, 305] width 11 height 11
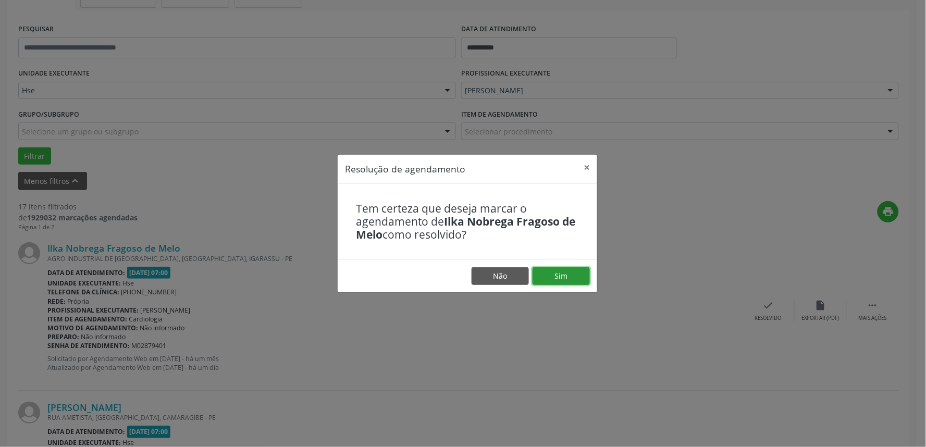
click at [565, 270] on button "Sim" at bounding box center [561, 276] width 57 height 18
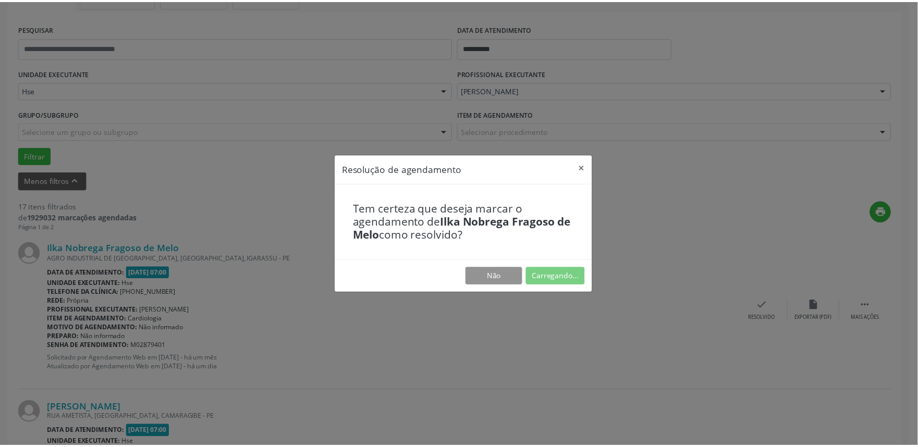
scroll to position [0, 0]
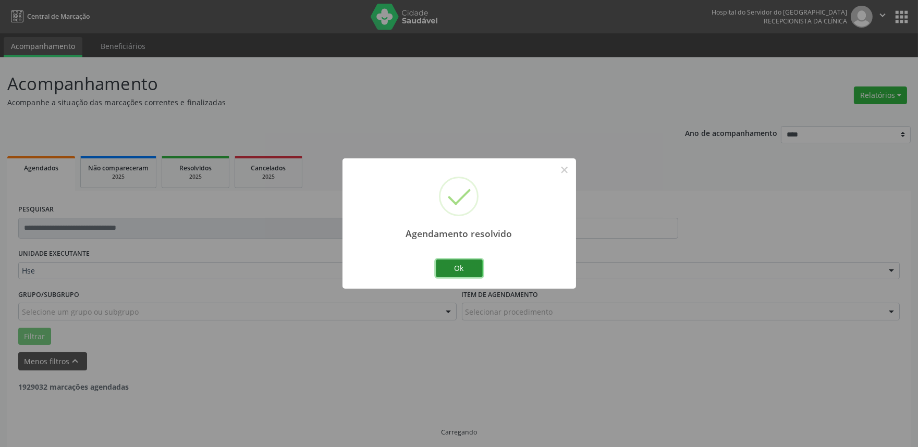
click at [467, 268] on button "Ok" at bounding box center [459, 269] width 47 height 18
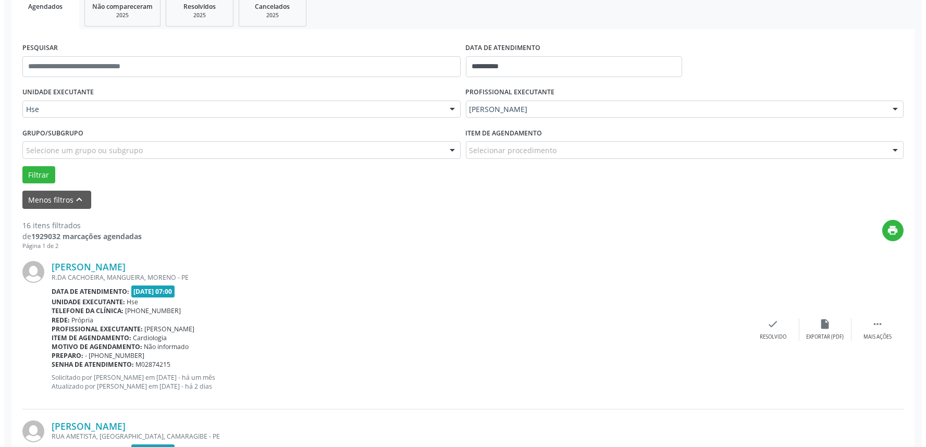
scroll to position [180, 0]
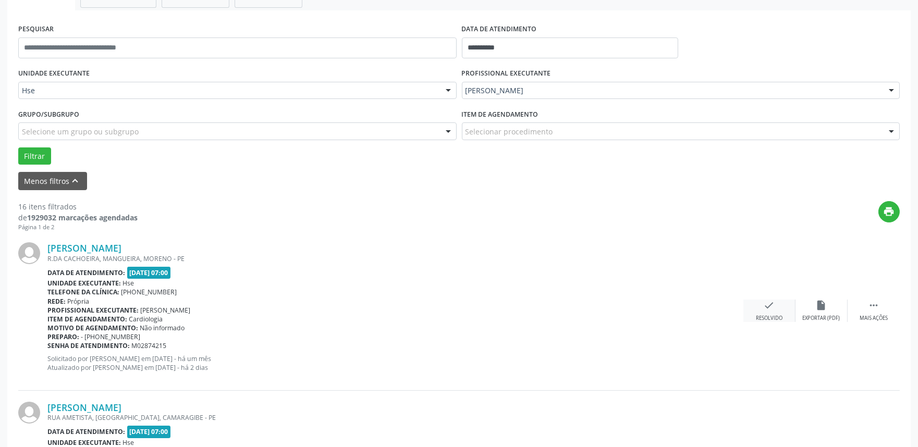
click at [778, 315] on div "Resolvido" at bounding box center [769, 318] width 27 height 7
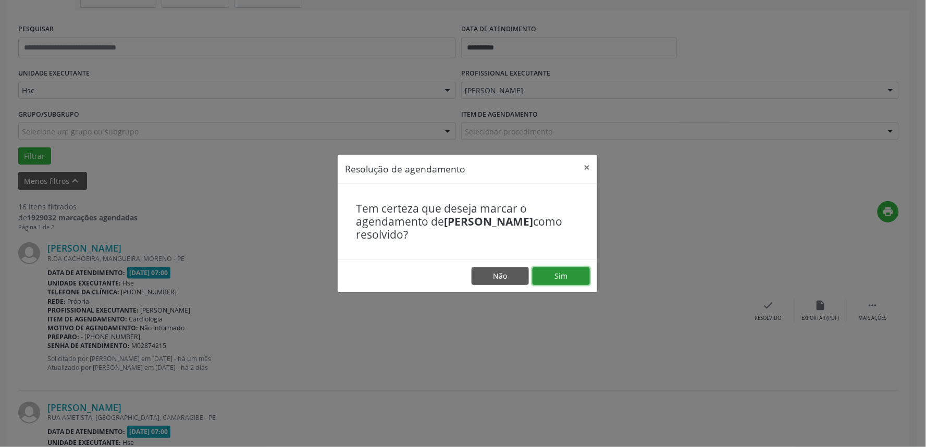
click at [543, 282] on button "Sim" at bounding box center [561, 276] width 57 height 18
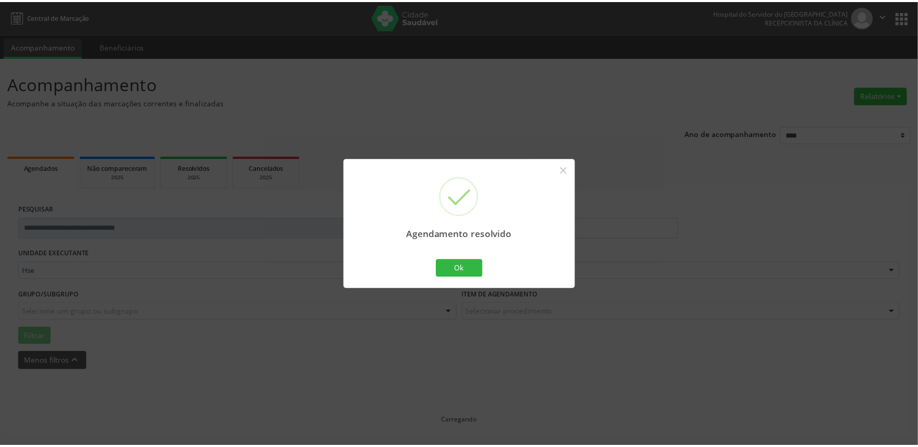
scroll to position [0, 0]
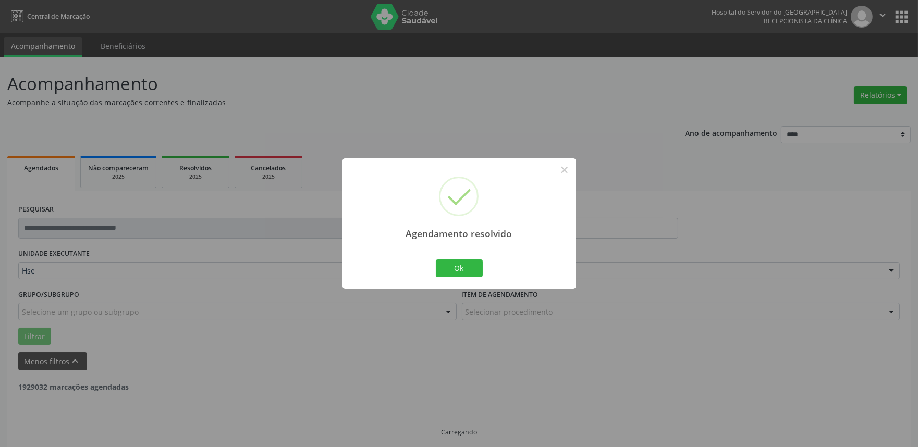
click at [485, 270] on div "Agendamento resolvido × Ok Cancel" at bounding box center [458, 223] width 233 height 130
click at [454, 270] on button "Ok" at bounding box center [459, 269] width 47 height 18
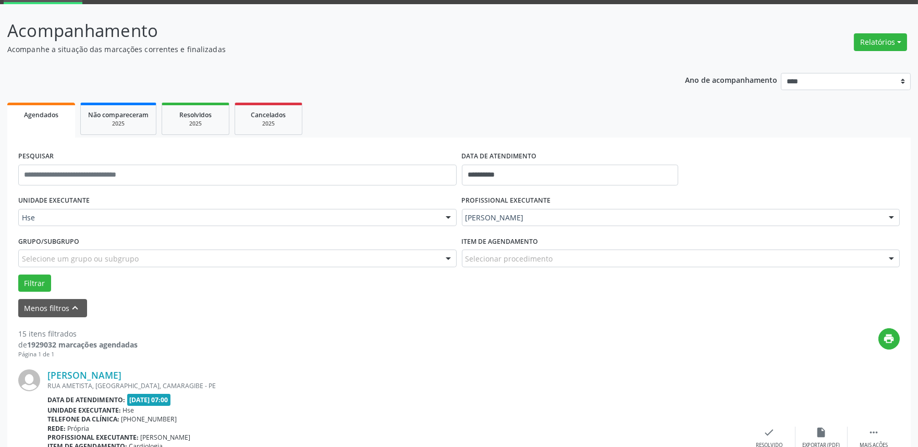
scroll to position [116, 0]
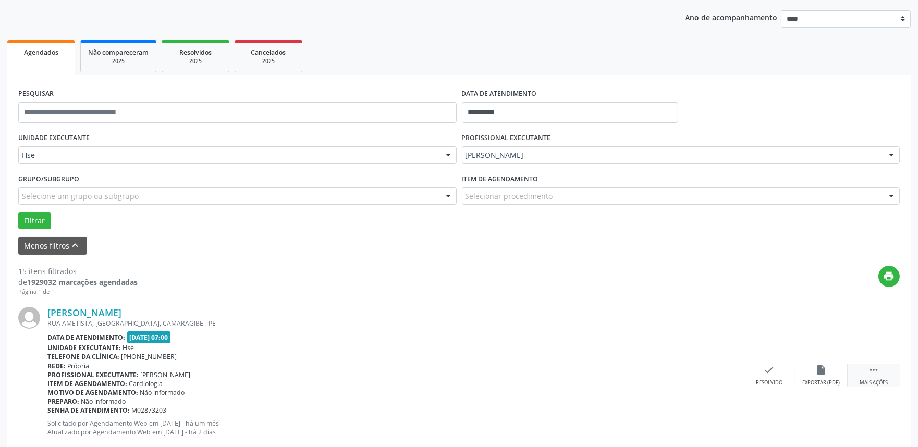
click at [866, 386] on div "Mais ações" at bounding box center [873, 382] width 28 height 7
click at [810, 366] on div "alarm_off Não compareceu" at bounding box center [821, 375] width 52 height 22
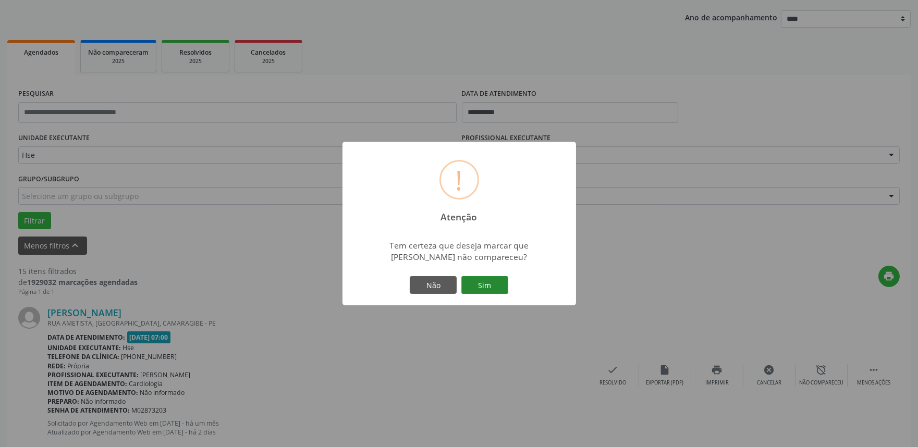
click at [496, 288] on button "Sim" at bounding box center [484, 285] width 47 height 18
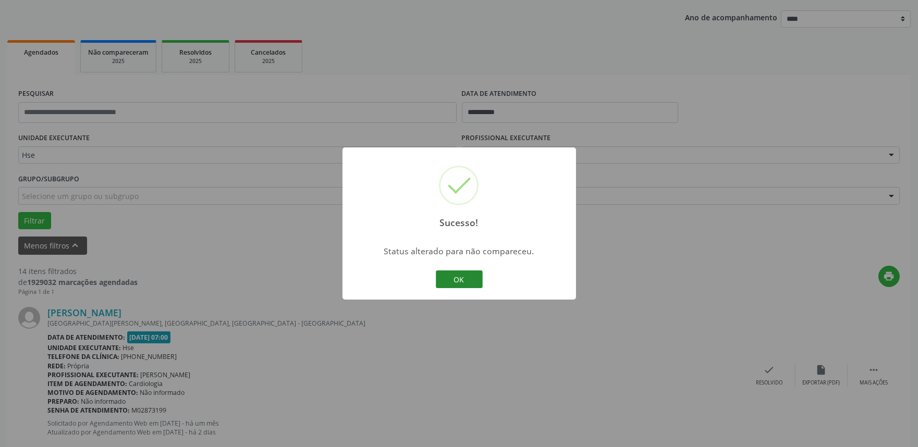
click at [451, 282] on button "OK" at bounding box center [459, 279] width 47 height 18
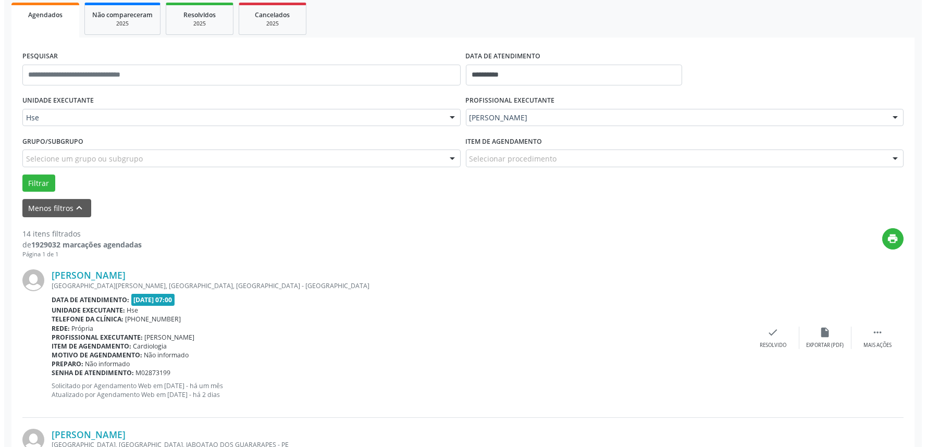
scroll to position [174, 0]
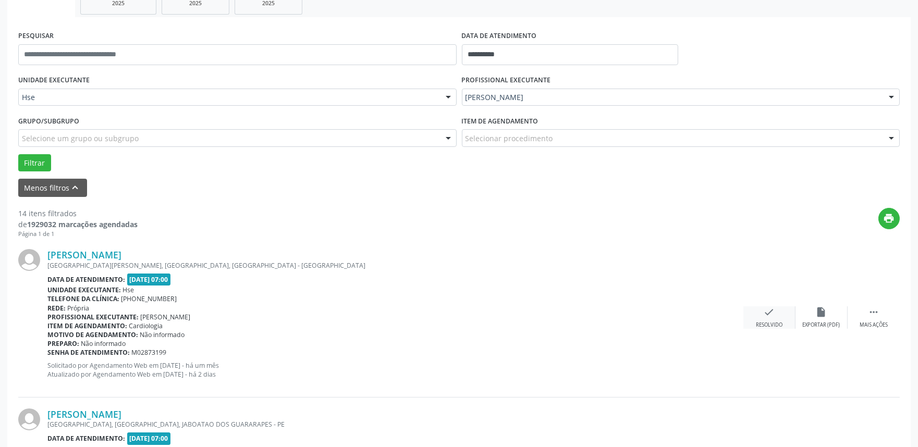
click at [772, 319] on div "check Resolvido" at bounding box center [769, 317] width 52 height 22
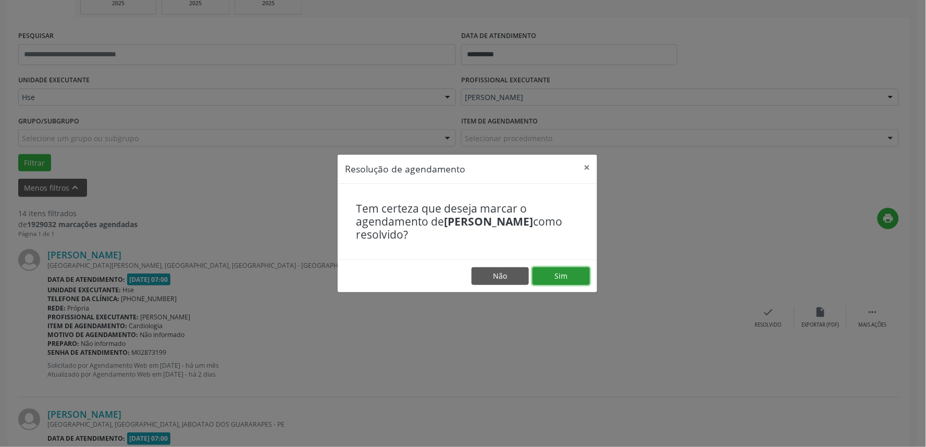
click at [570, 274] on button "Sim" at bounding box center [561, 276] width 57 height 18
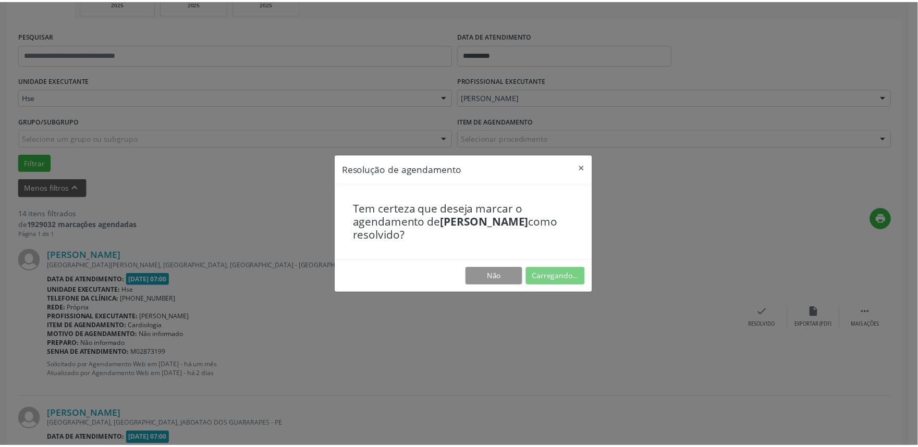
scroll to position [0, 0]
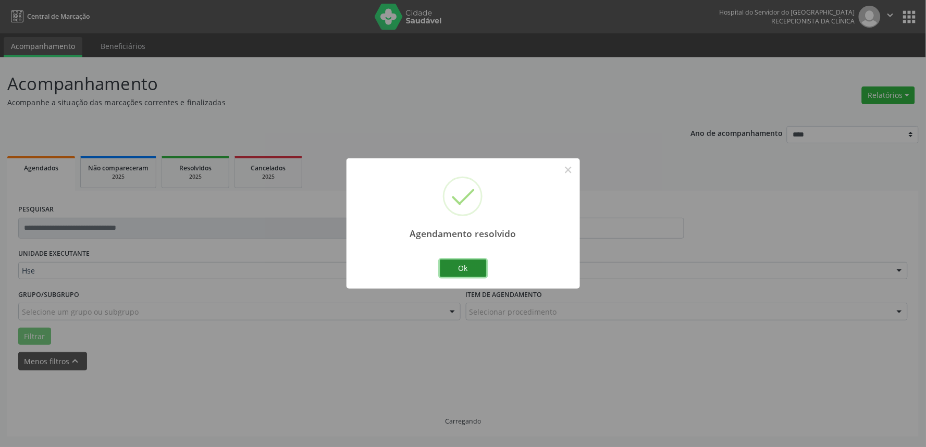
click at [452, 275] on button "Ok" at bounding box center [463, 269] width 47 height 18
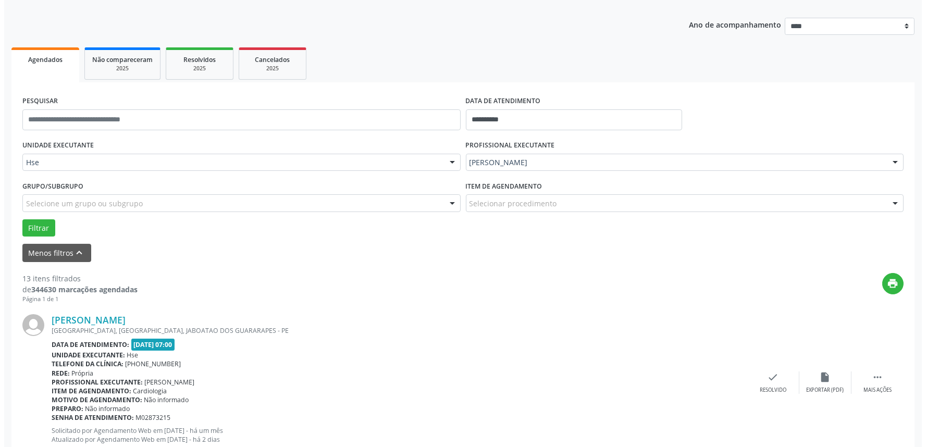
scroll to position [116, 0]
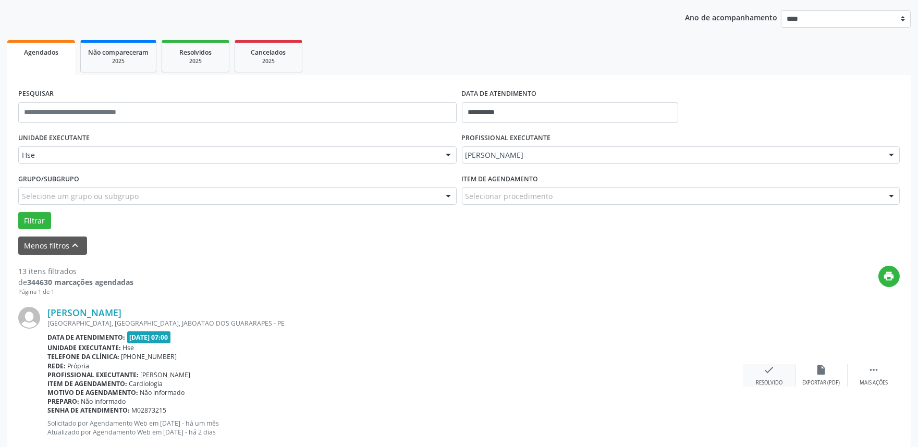
click at [769, 372] on icon "check" at bounding box center [769, 369] width 11 height 11
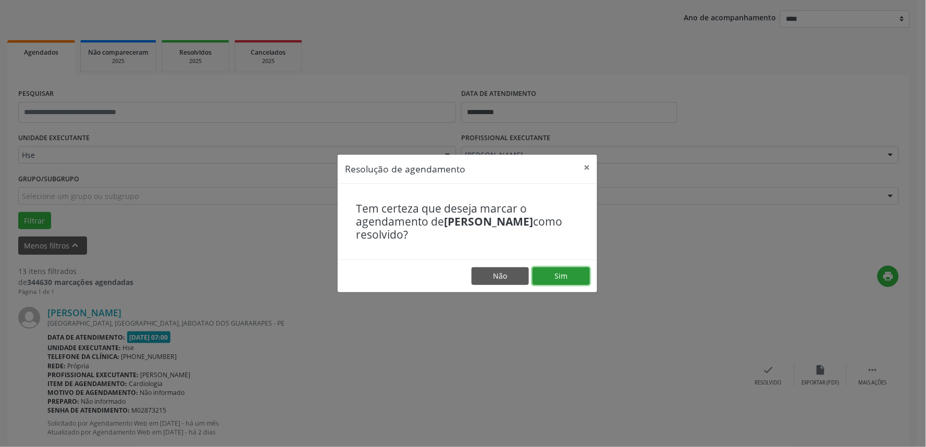
click at [575, 279] on button "Sim" at bounding box center [561, 276] width 57 height 18
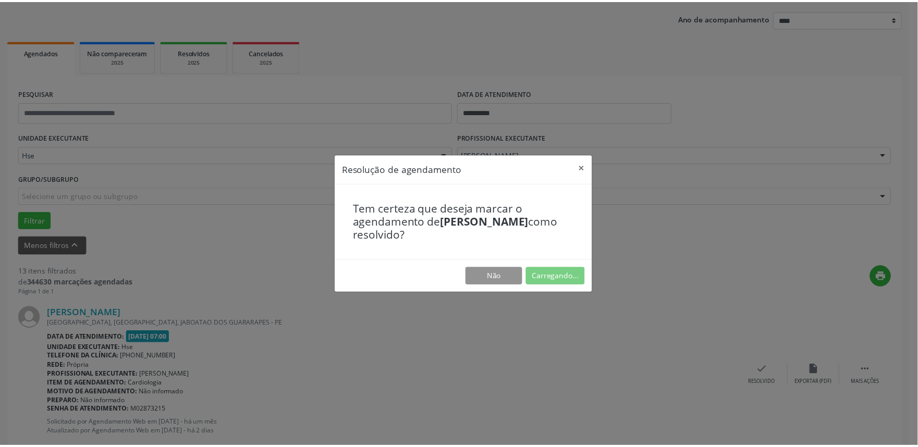
scroll to position [0, 0]
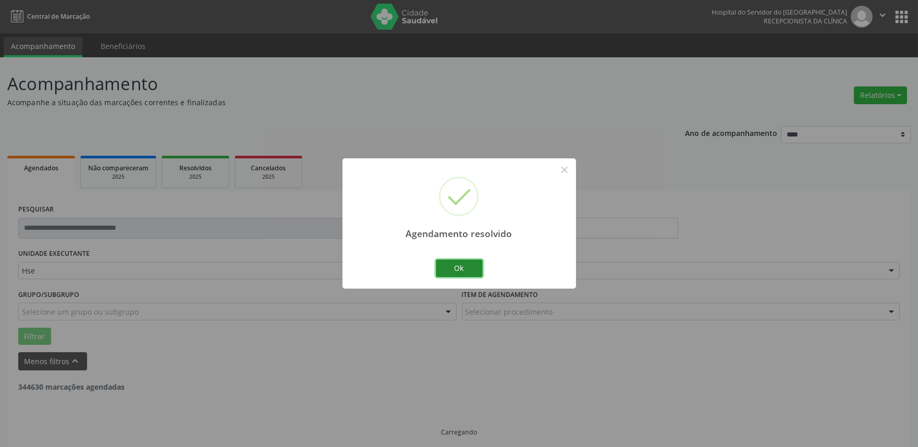
click at [467, 273] on button "Ok" at bounding box center [459, 269] width 47 height 18
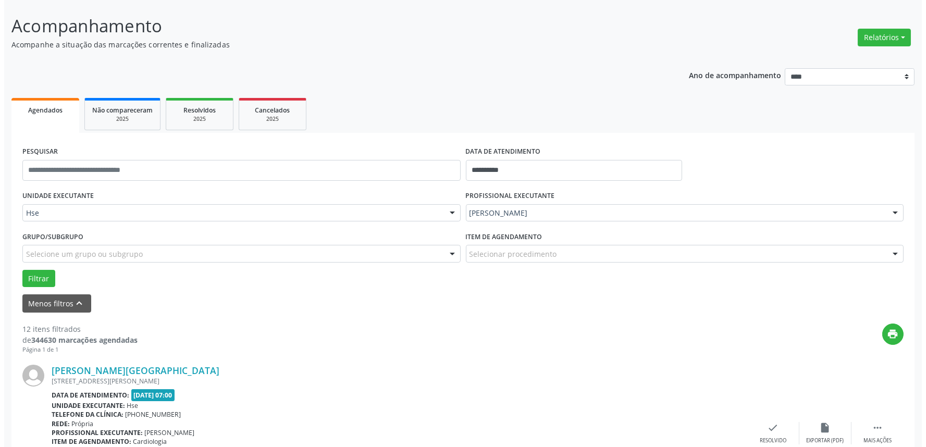
scroll to position [116, 0]
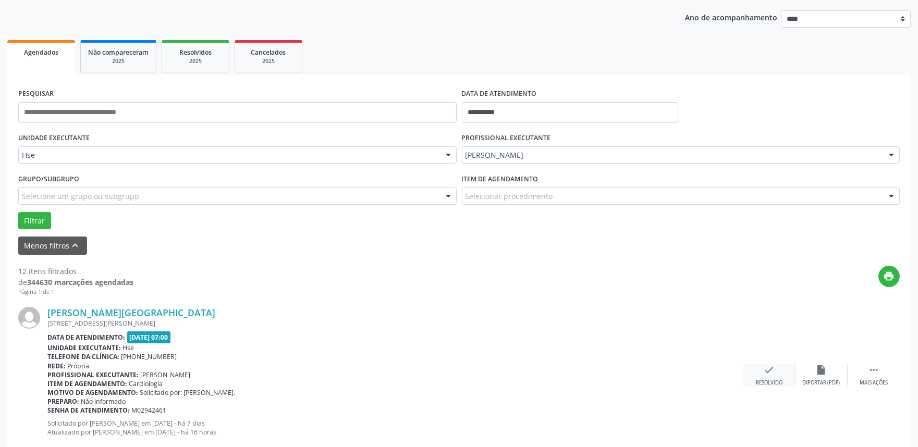
click at [771, 379] on div "Resolvido" at bounding box center [769, 382] width 27 height 7
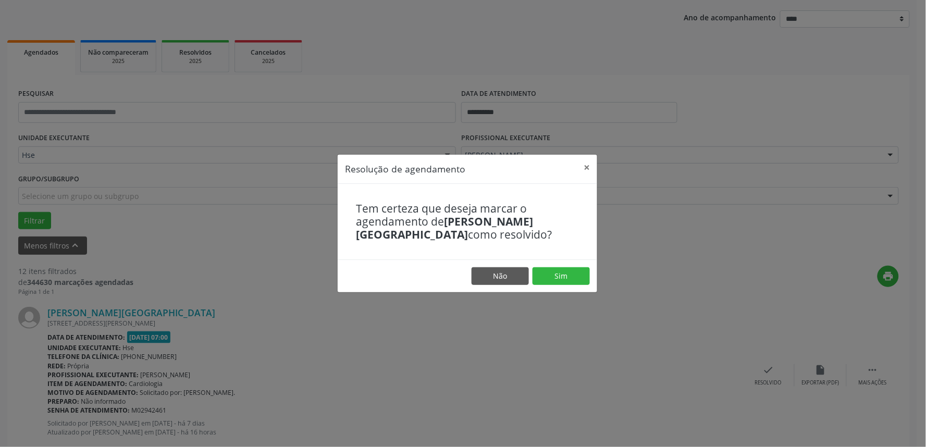
click at [575, 267] on footer "Não Sim" at bounding box center [468, 276] width 260 height 33
click at [532, 282] on footer "Não Sim" at bounding box center [468, 276] width 260 height 33
click at [548, 280] on button "Sim" at bounding box center [561, 276] width 57 height 18
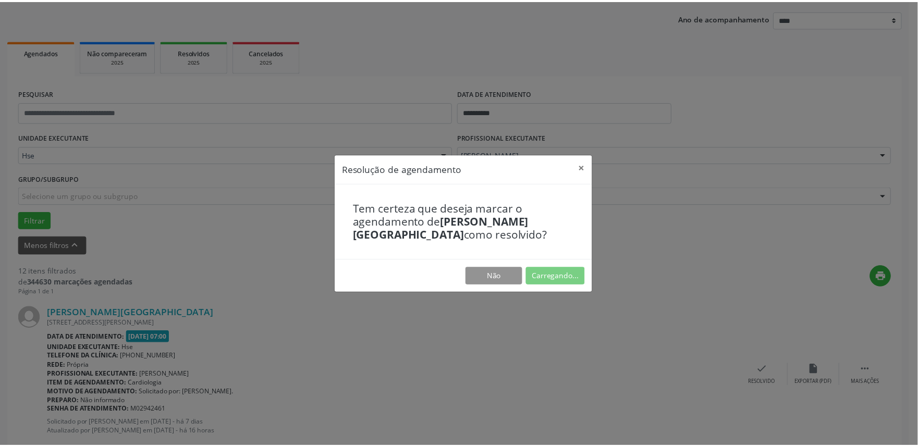
scroll to position [0, 0]
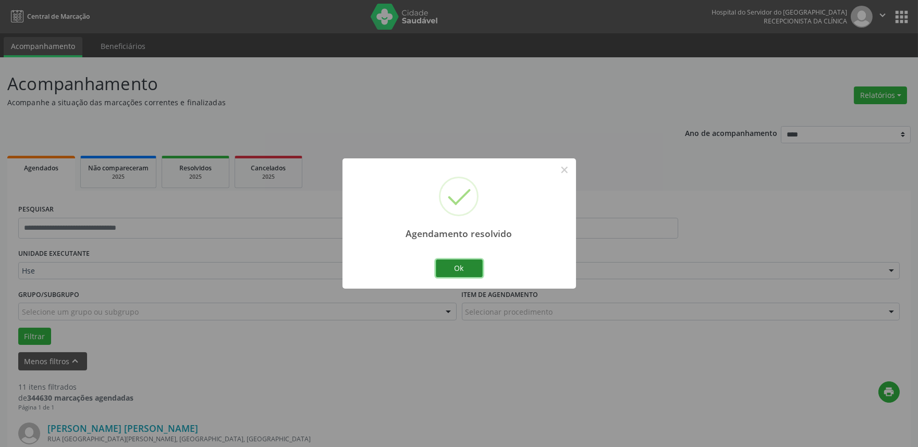
click at [475, 274] on button "Ok" at bounding box center [459, 269] width 47 height 18
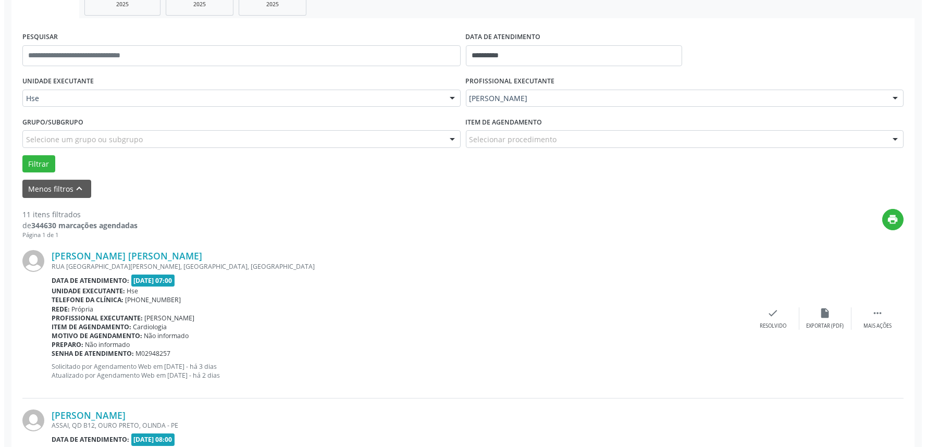
scroll to position [174, 0]
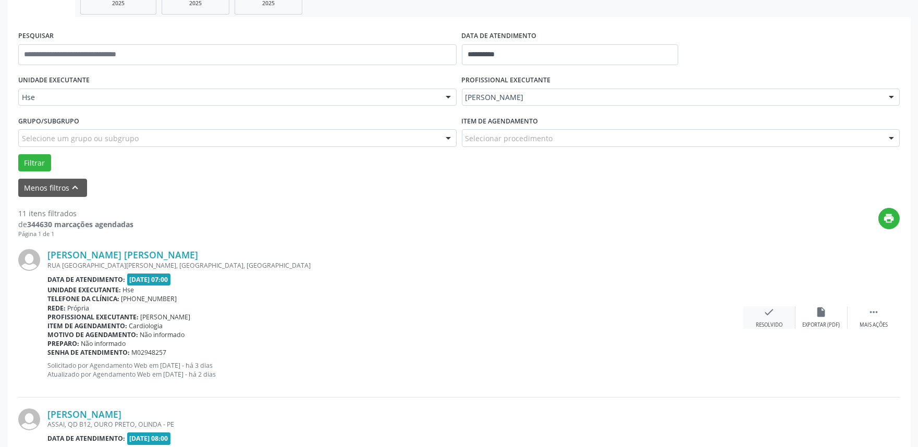
click at [768, 319] on div "check Resolvido" at bounding box center [769, 317] width 52 height 22
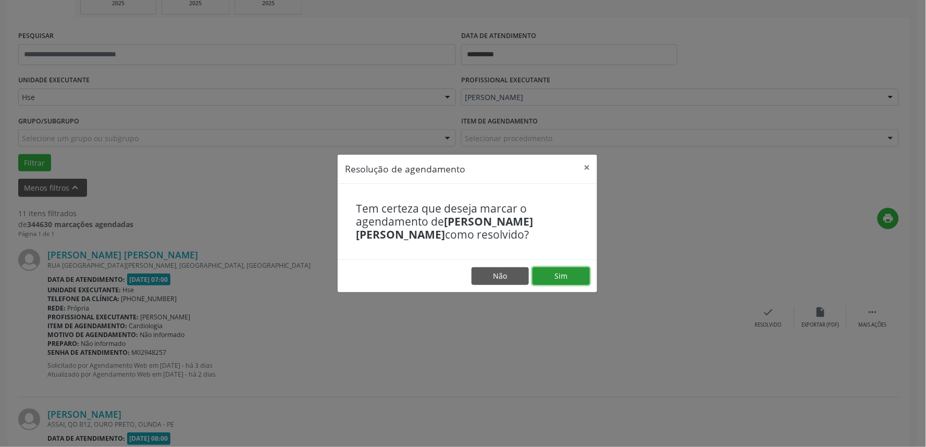
click at [565, 276] on button "Sim" at bounding box center [561, 276] width 57 height 18
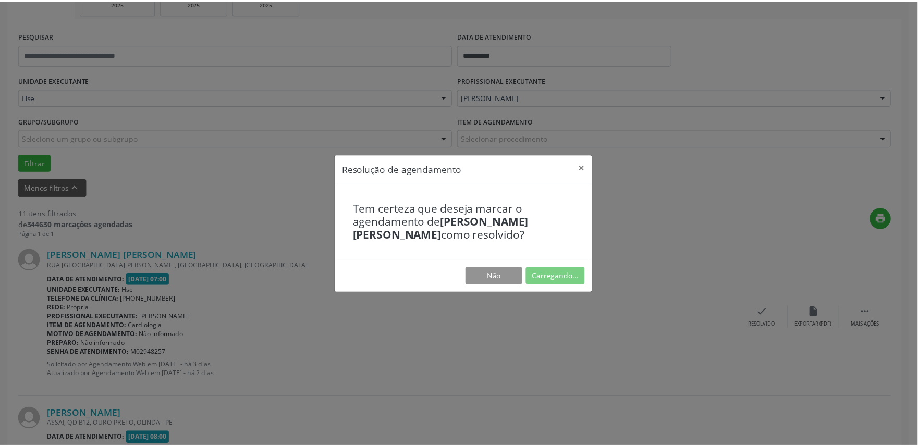
scroll to position [0, 0]
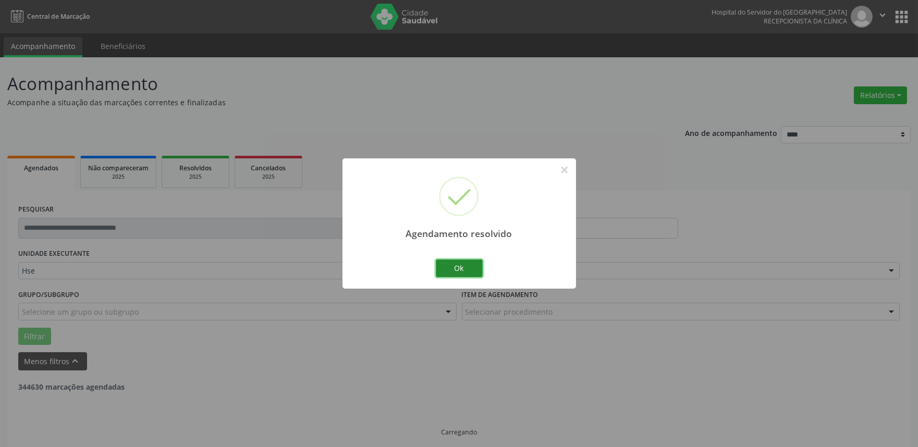
click at [473, 273] on button "Ok" at bounding box center [459, 269] width 47 height 18
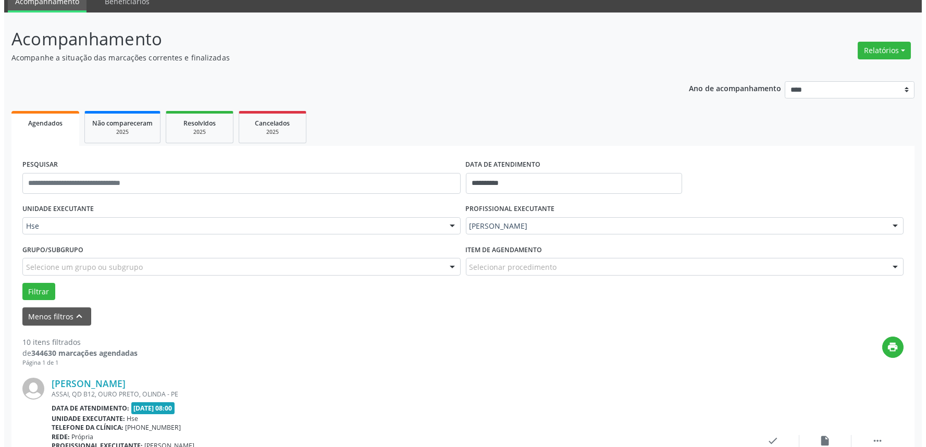
scroll to position [65, 0]
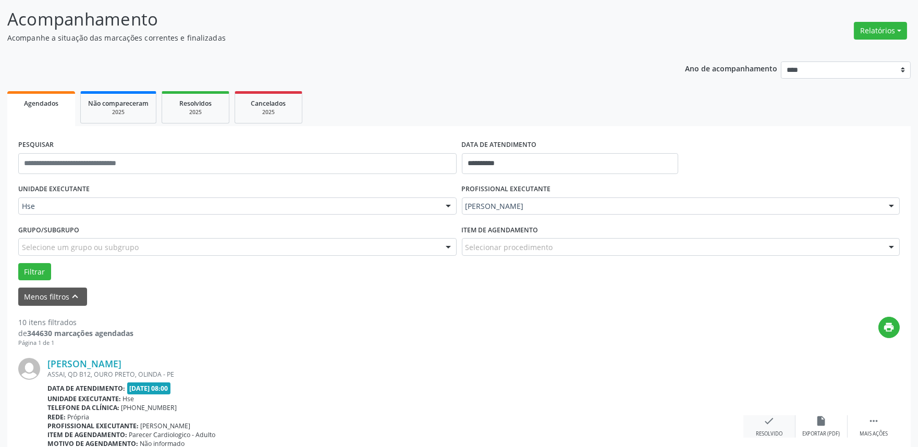
click at [769, 421] on icon "check" at bounding box center [769, 420] width 11 height 11
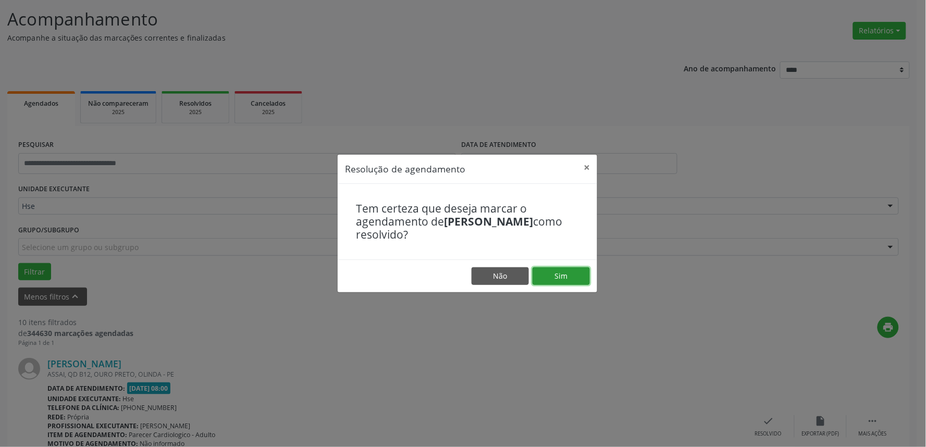
click at [574, 281] on button "Sim" at bounding box center [561, 276] width 57 height 18
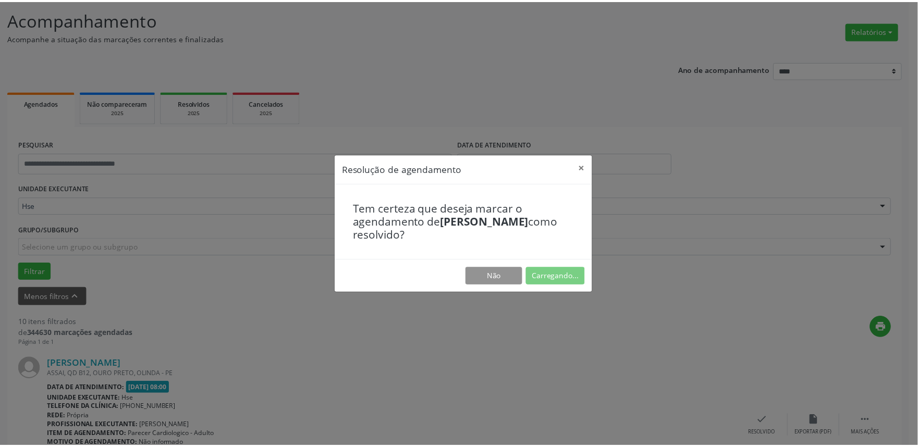
scroll to position [0, 0]
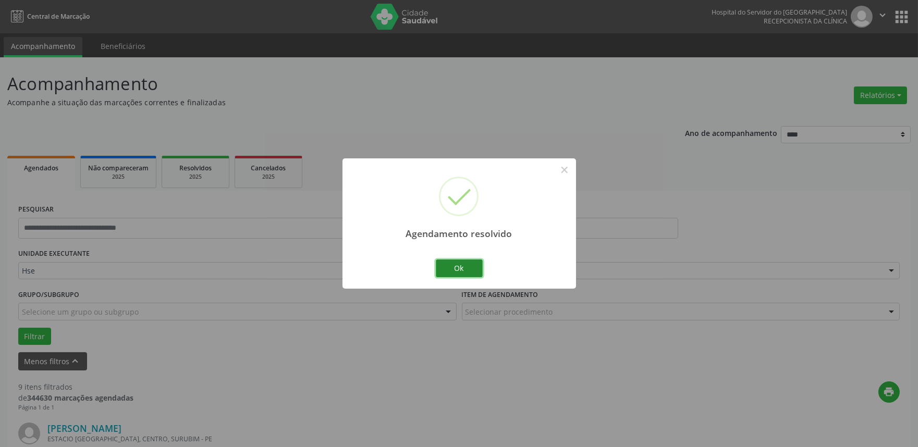
click at [457, 264] on button "Ok" at bounding box center [459, 269] width 47 height 18
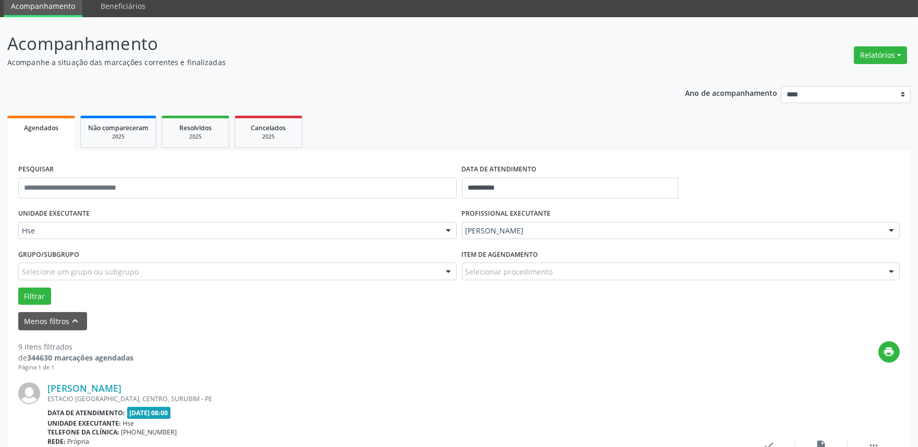
scroll to position [116, 0]
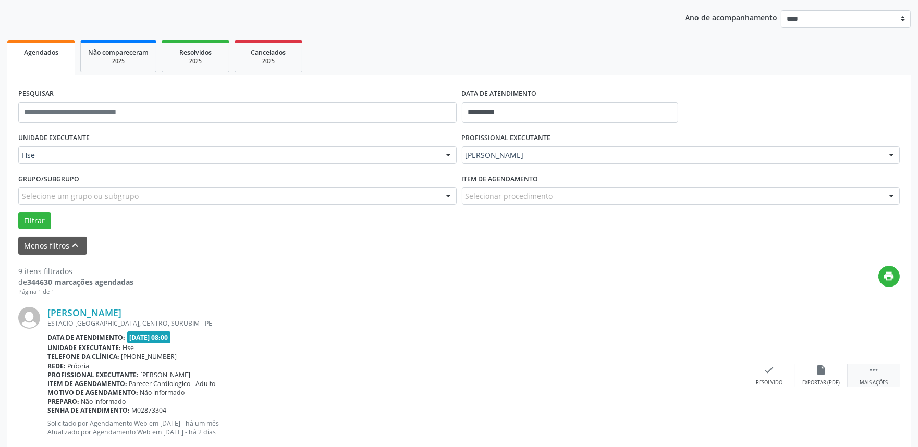
click at [879, 376] on div " Mais ações" at bounding box center [873, 375] width 52 height 22
click at [817, 369] on icon "alarm_off" at bounding box center [821, 369] width 11 height 11
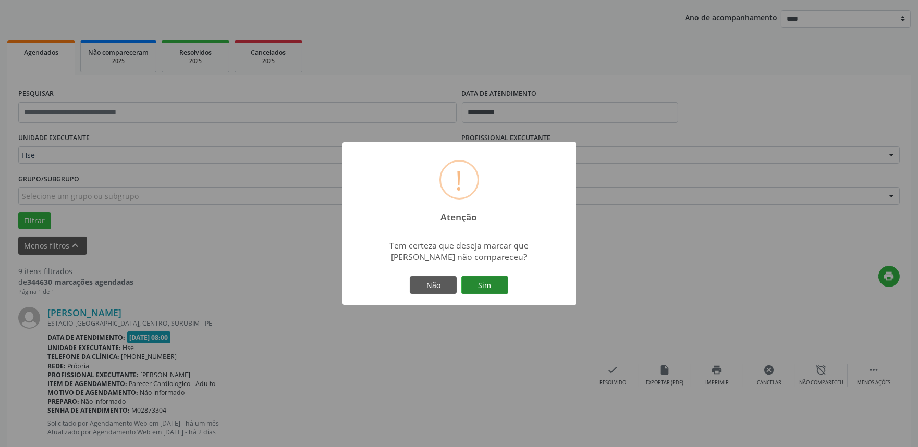
click at [501, 286] on button "Sim" at bounding box center [484, 285] width 47 height 18
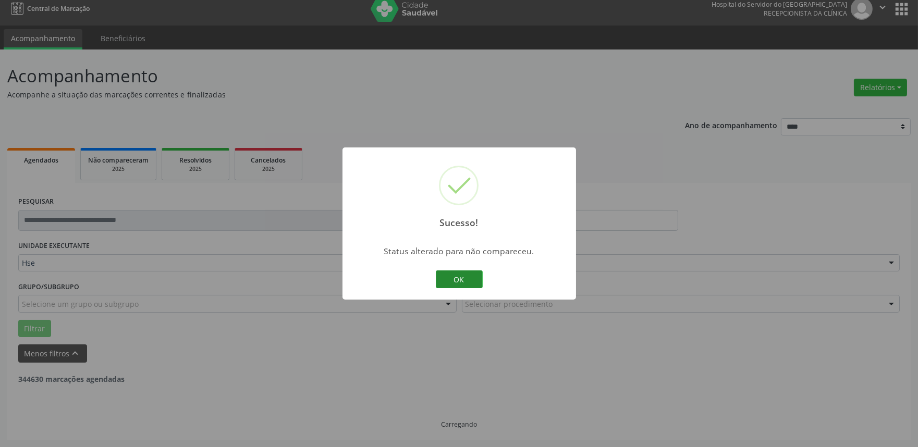
click at [454, 280] on button "OK" at bounding box center [459, 279] width 47 height 18
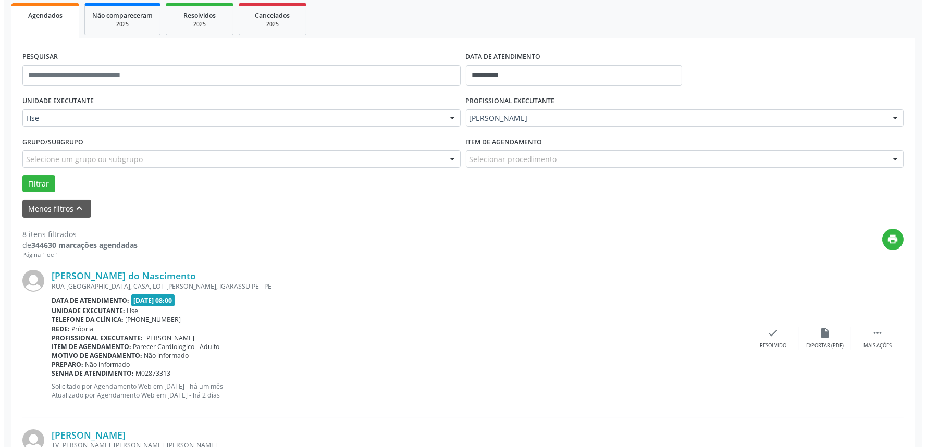
scroll to position [174, 0]
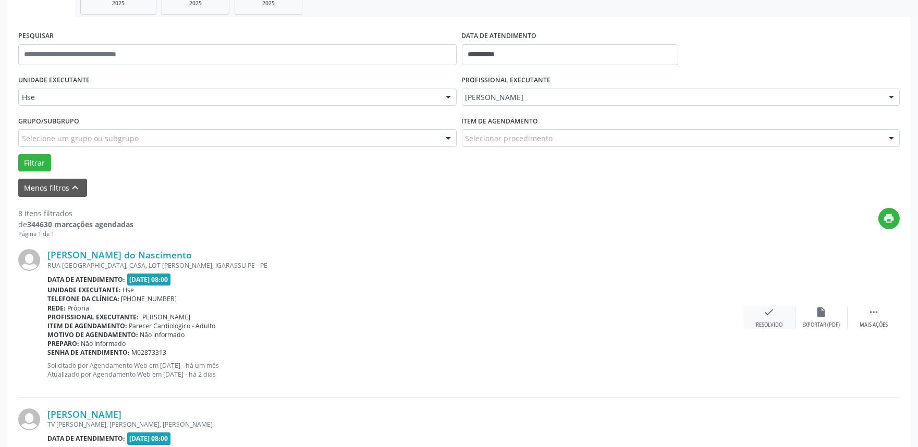
click at [775, 307] on div "check Resolvido" at bounding box center [769, 317] width 52 height 22
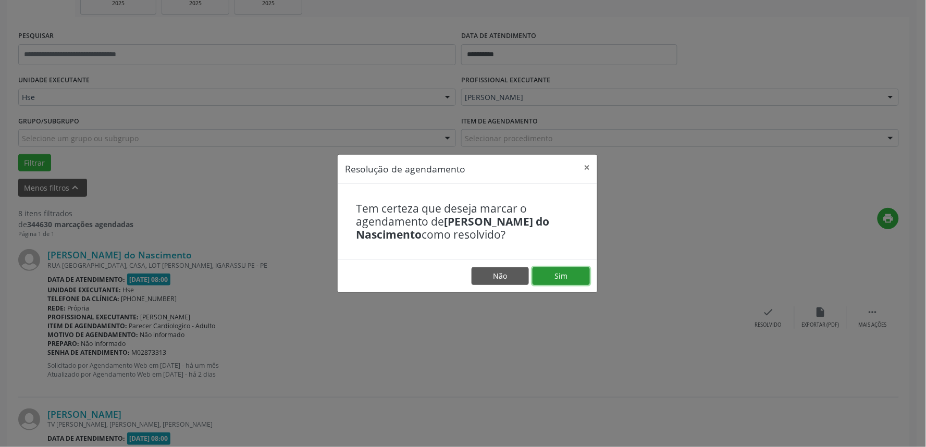
click at [572, 278] on button "Sim" at bounding box center [561, 276] width 57 height 18
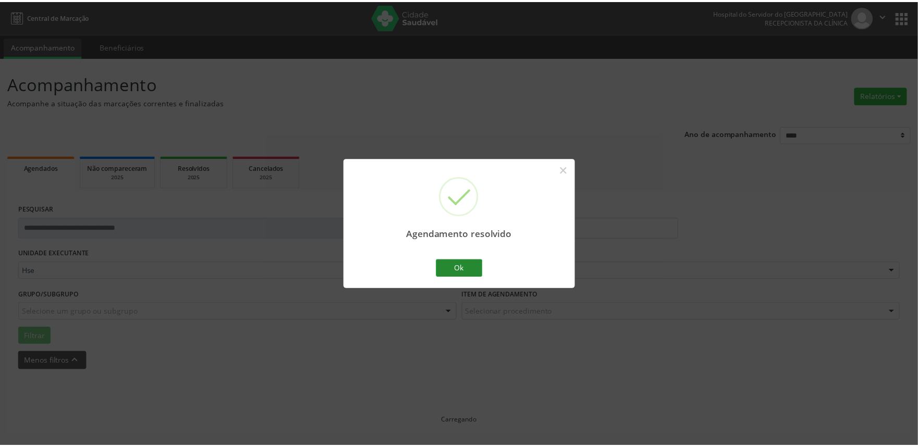
scroll to position [0, 0]
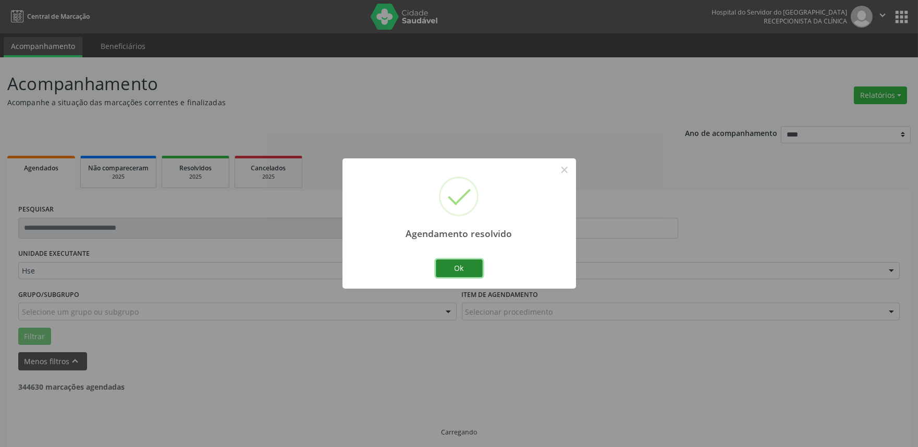
click at [452, 265] on button "Ok" at bounding box center [459, 269] width 47 height 18
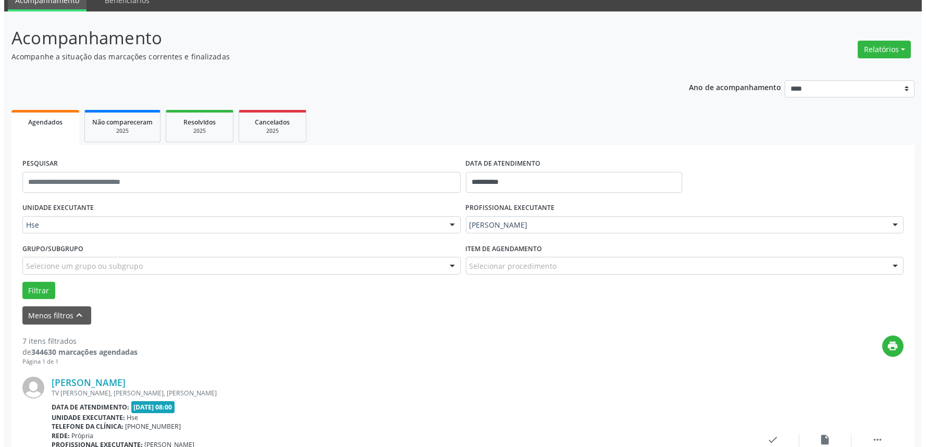
scroll to position [174, 0]
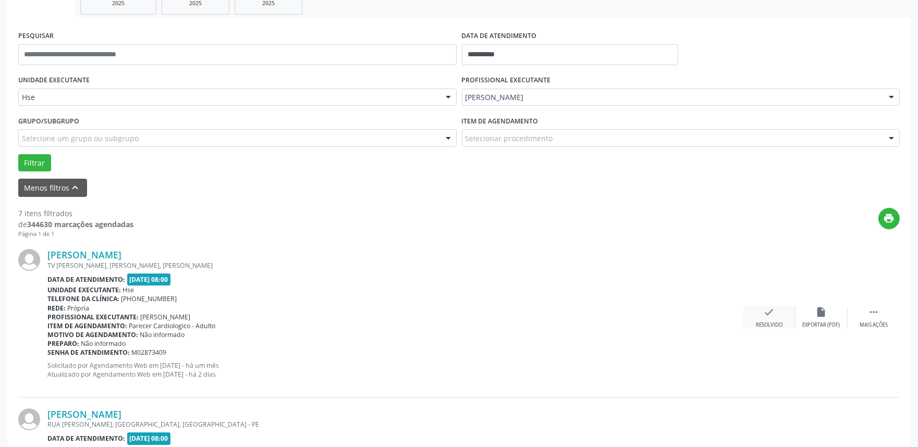
click at [762, 315] on div "check Resolvido" at bounding box center [769, 317] width 52 height 22
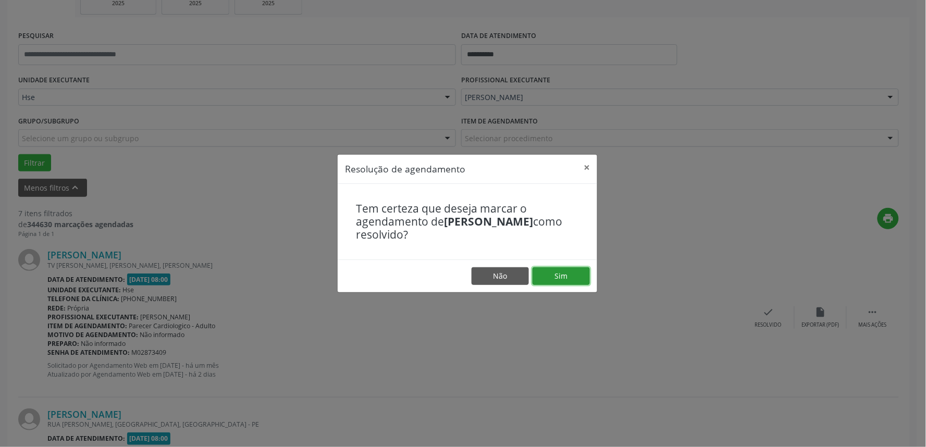
click at [557, 269] on button "Sim" at bounding box center [561, 276] width 57 height 18
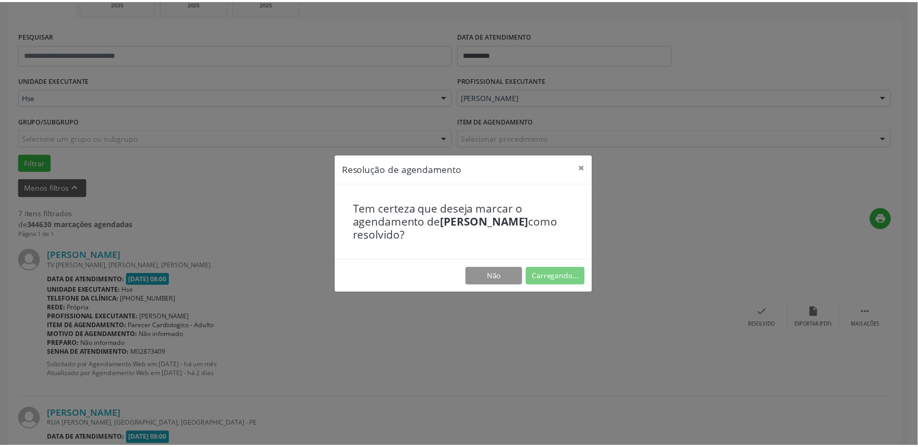
scroll to position [0, 0]
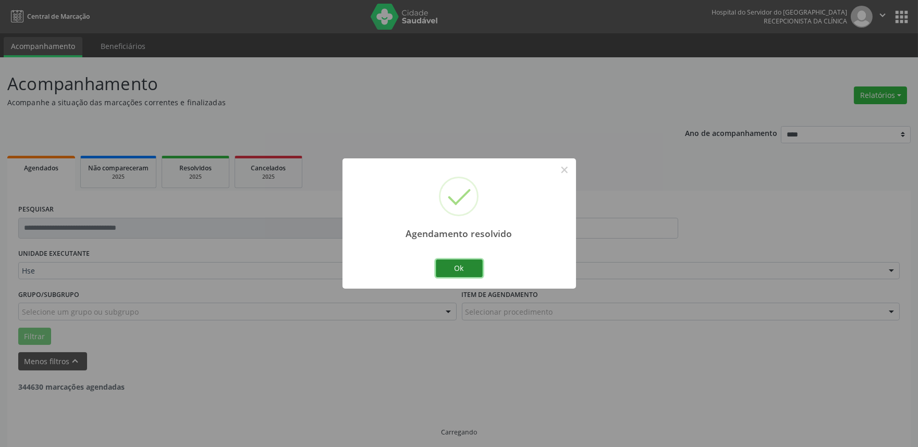
click at [476, 266] on button "Ok" at bounding box center [459, 269] width 47 height 18
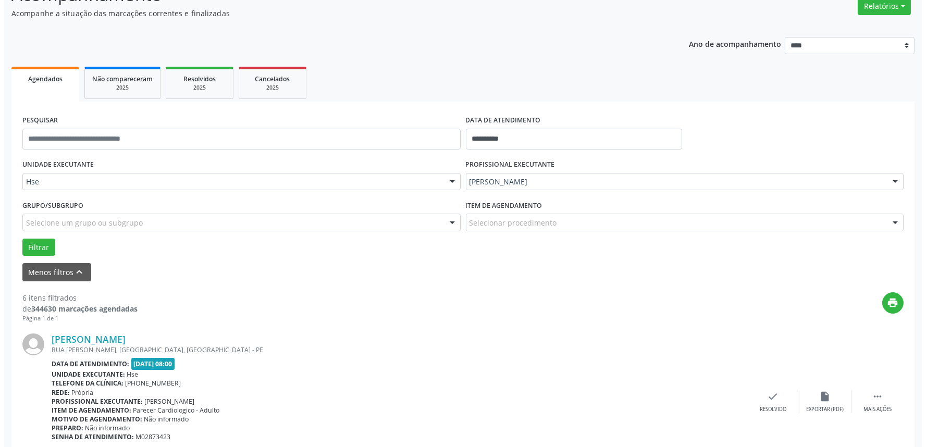
scroll to position [116, 0]
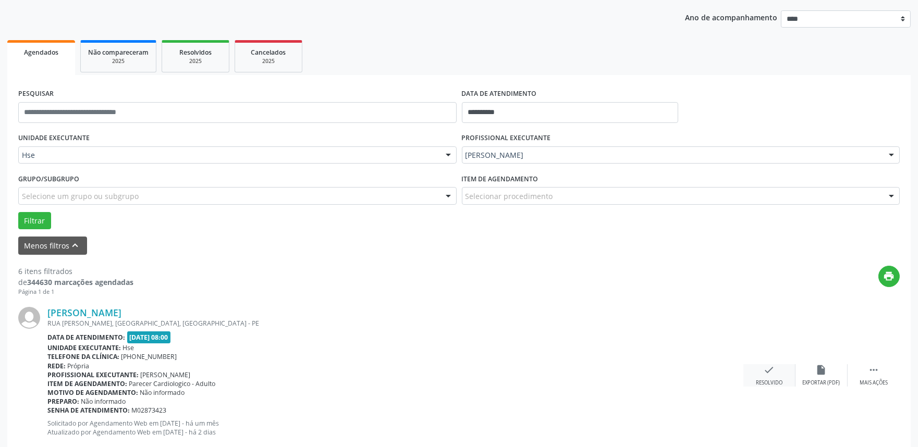
click at [764, 375] on icon "check" at bounding box center [769, 369] width 11 height 11
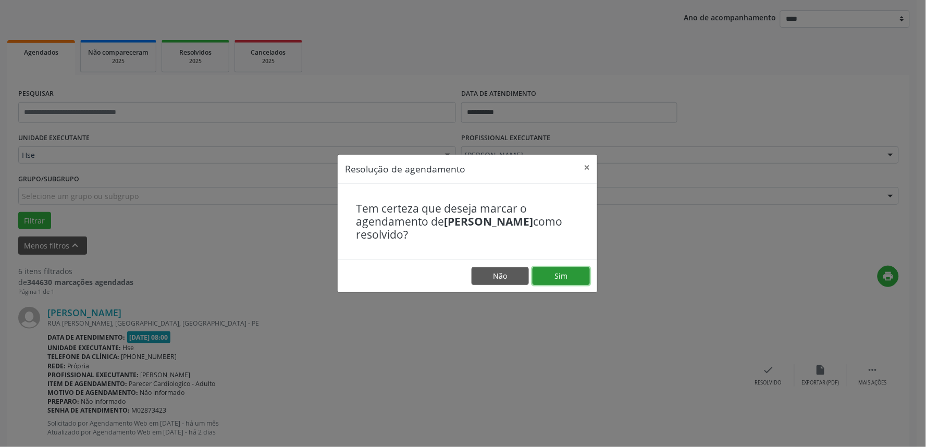
click at [577, 281] on button "Sim" at bounding box center [561, 276] width 57 height 18
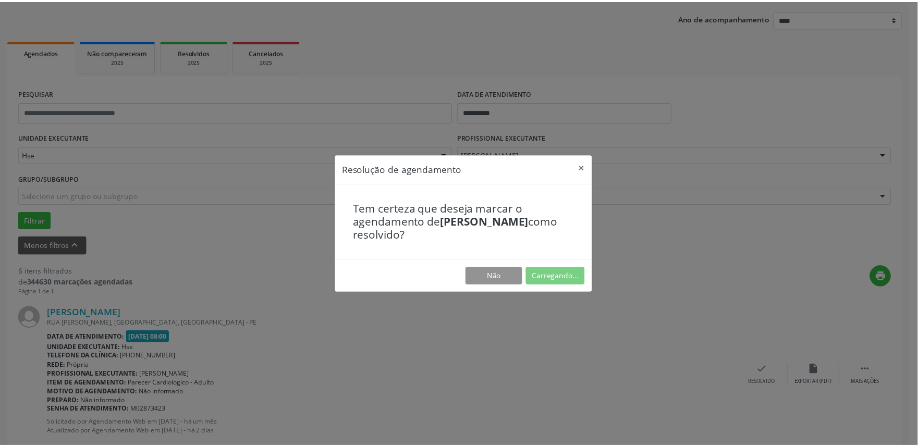
scroll to position [0, 0]
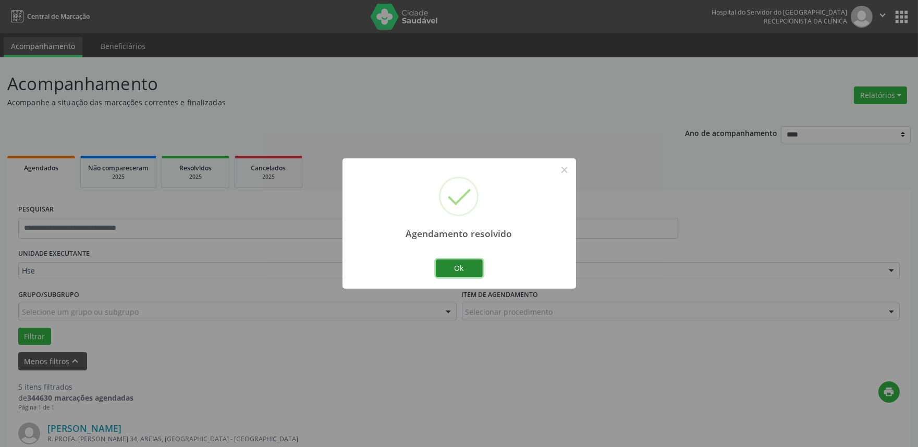
click at [477, 272] on button "Ok" at bounding box center [459, 269] width 47 height 18
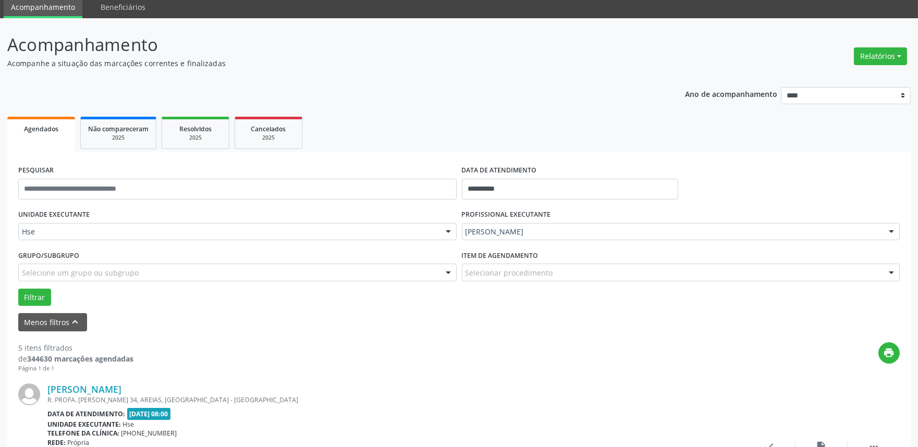
scroll to position [58, 0]
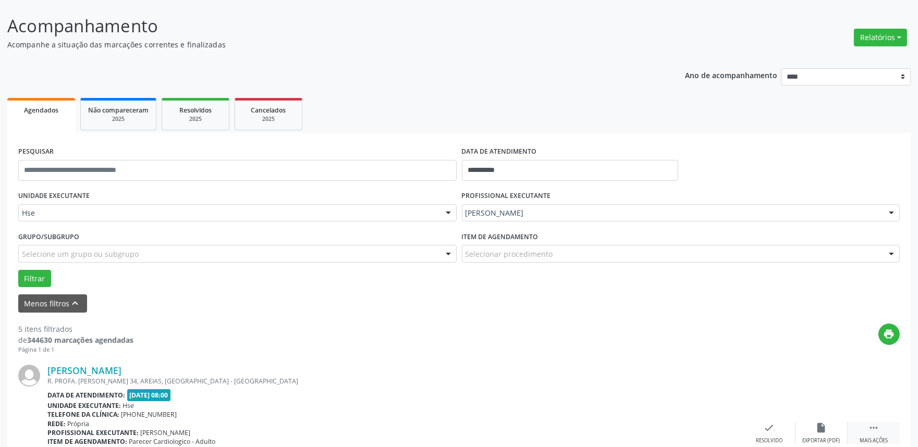
click at [870, 427] on icon "" at bounding box center [873, 427] width 11 height 11
click at [811, 427] on div "alarm_off Não compareceu" at bounding box center [821, 433] width 52 height 22
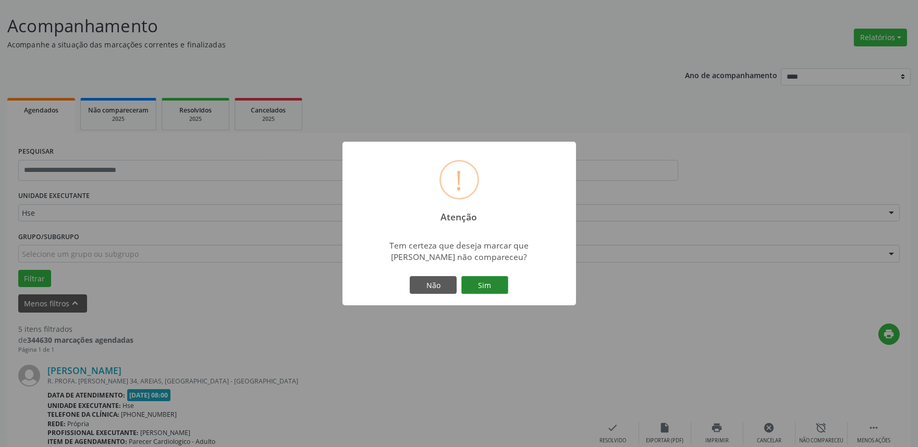
click at [487, 283] on button "Sim" at bounding box center [484, 285] width 47 height 18
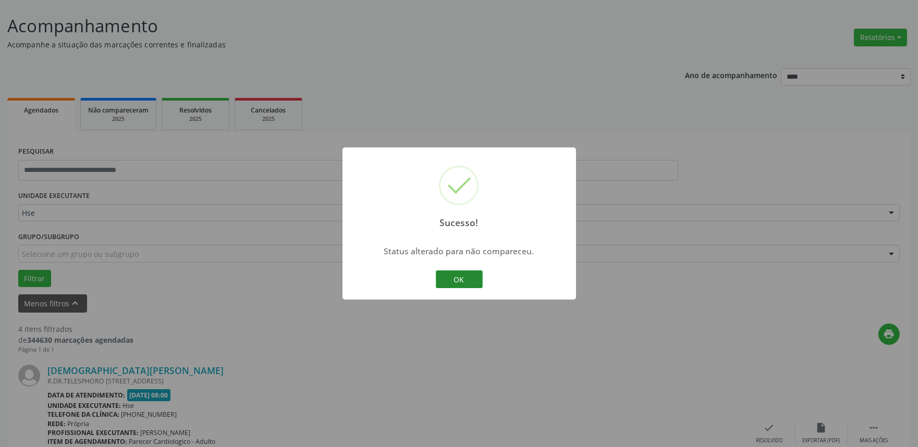
click at [468, 277] on button "OK" at bounding box center [459, 279] width 47 height 18
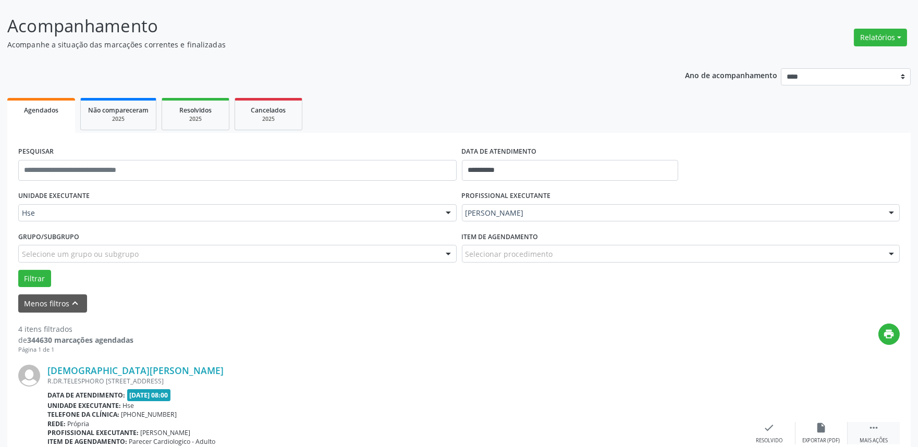
click at [880, 433] on div " Mais ações" at bounding box center [873, 433] width 52 height 22
click at [830, 436] on div "alarm_off Não compareceu" at bounding box center [821, 433] width 52 height 22
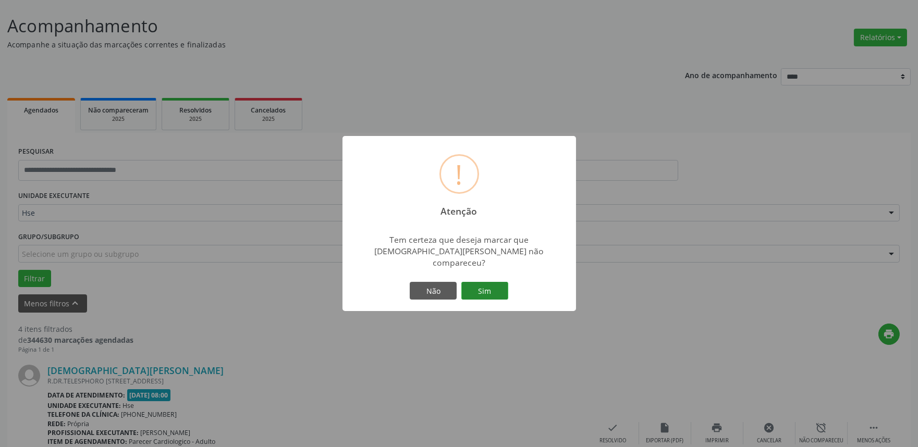
click at [481, 285] on button "Sim" at bounding box center [484, 291] width 47 height 18
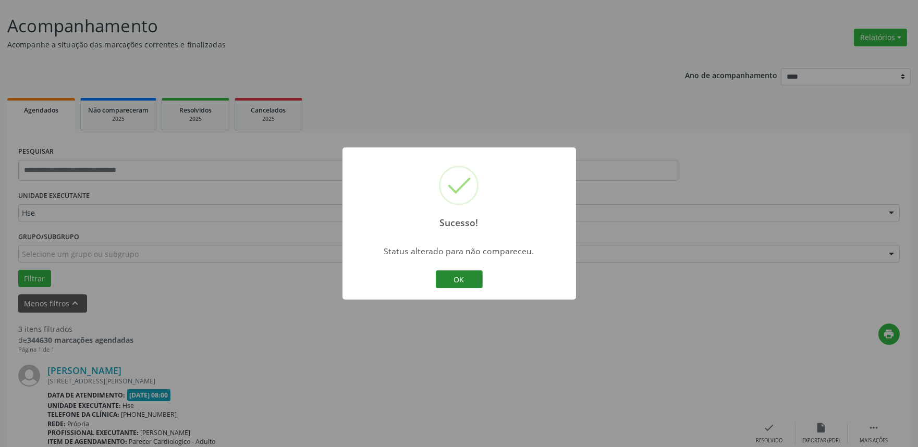
click at [472, 284] on button "OK" at bounding box center [459, 279] width 47 height 18
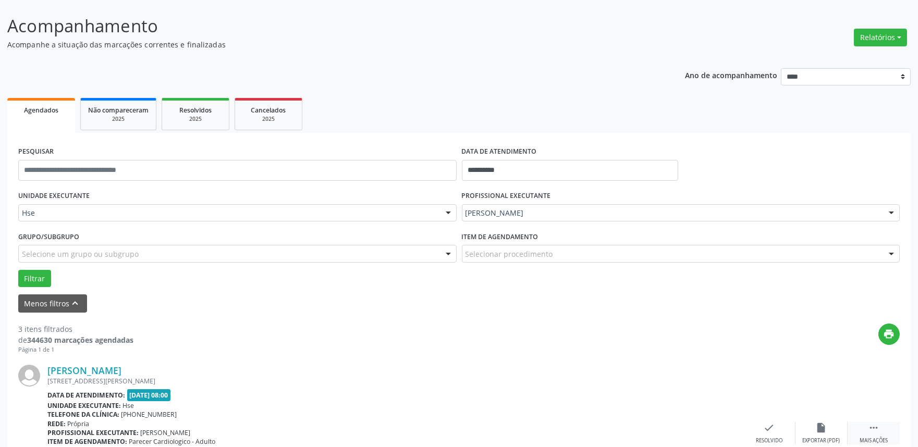
click at [888, 435] on div " Mais ações" at bounding box center [873, 433] width 52 height 22
click at [827, 429] on div "alarm_off Não compareceu" at bounding box center [821, 433] width 52 height 22
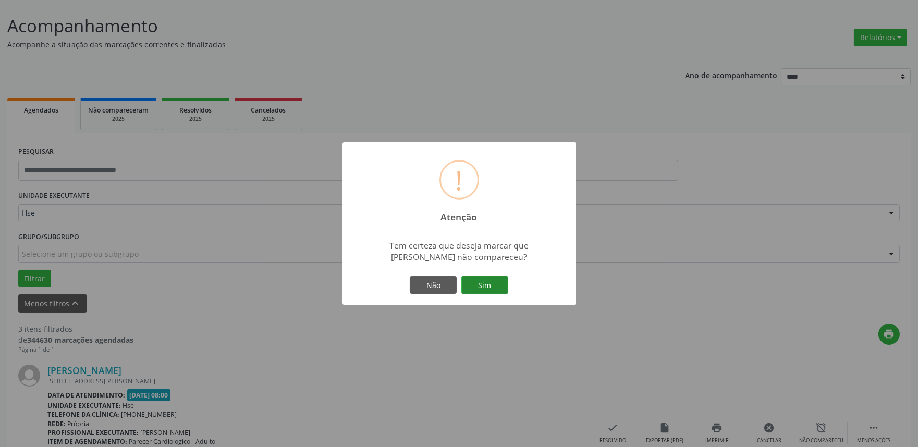
click at [494, 282] on button "Sim" at bounding box center [484, 285] width 47 height 18
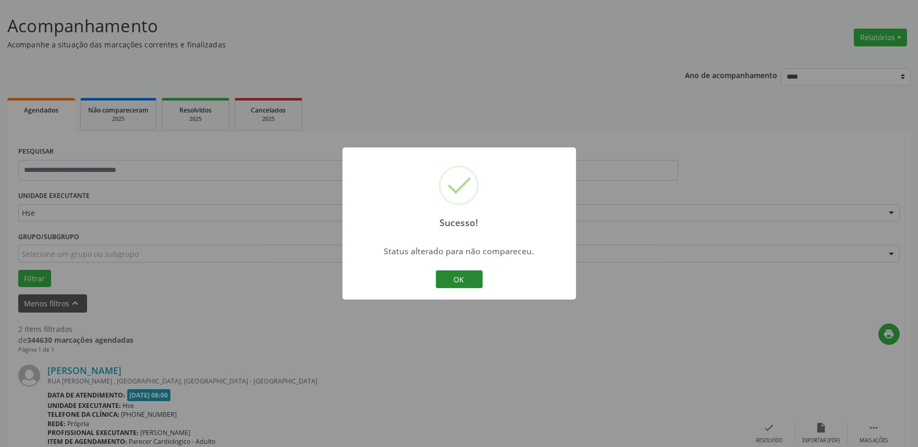
click at [460, 282] on button "OK" at bounding box center [459, 279] width 47 height 18
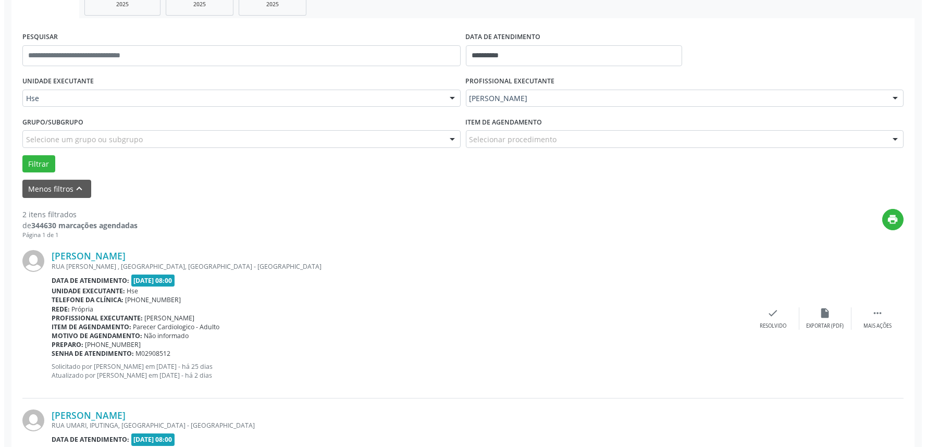
scroll to position [174, 0]
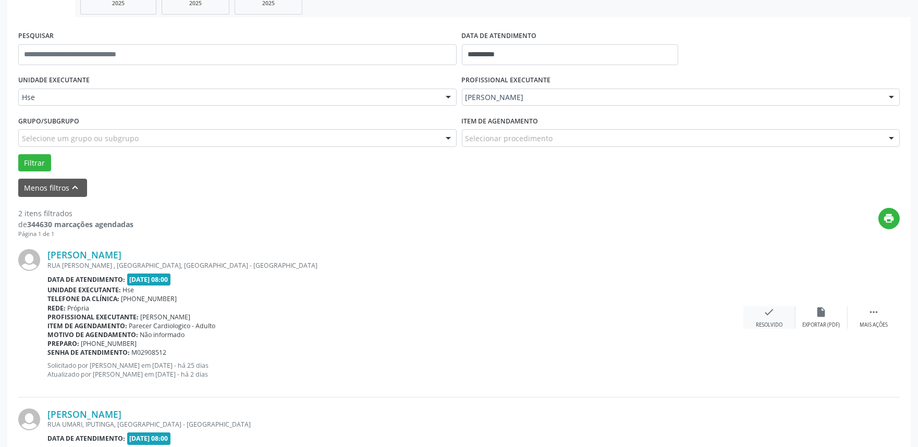
click at [771, 328] on div "Resolvido" at bounding box center [769, 325] width 27 height 7
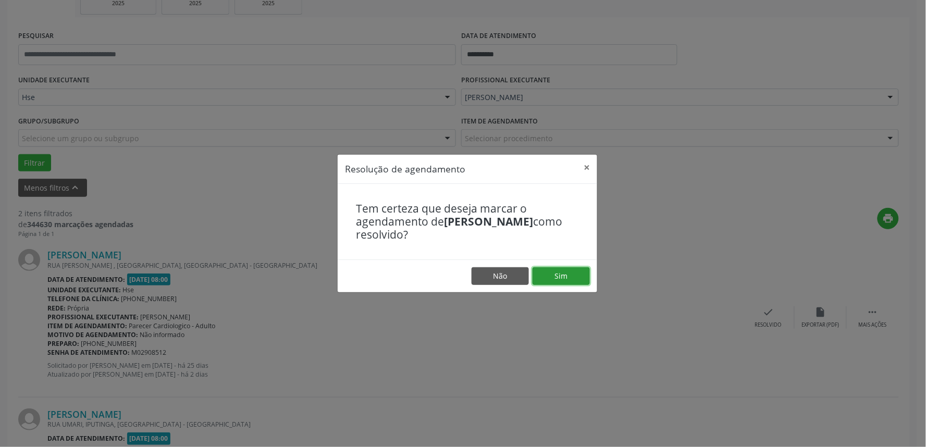
click at [569, 275] on button "Sim" at bounding box center [561, 276] width 57 height 18
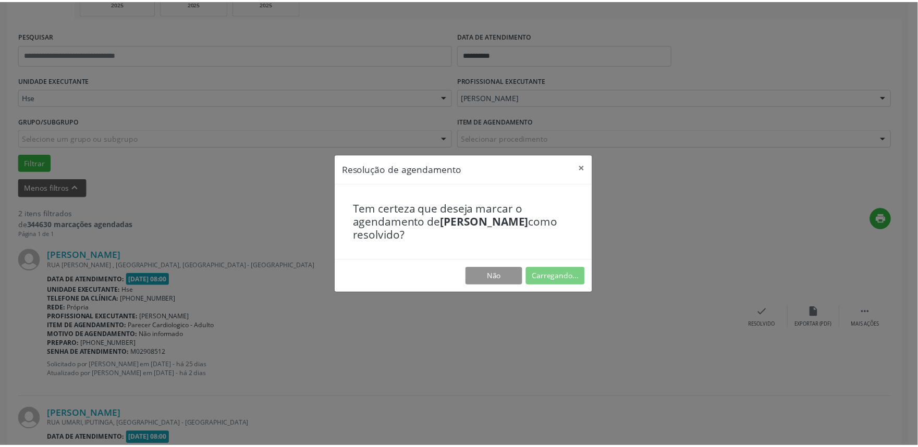
scroll to position [0, 0]
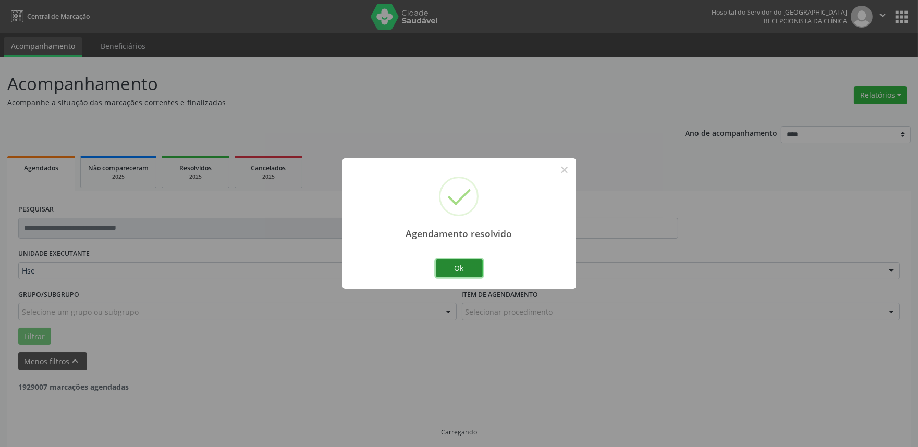
click at [464, 264] on button "Ok" at bounding box center [459, 269] width 47 height 18
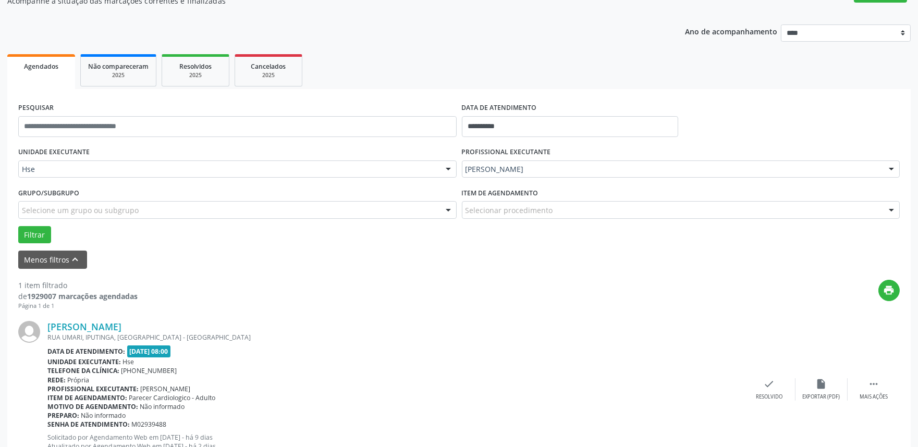
scroll to position [116, 0]
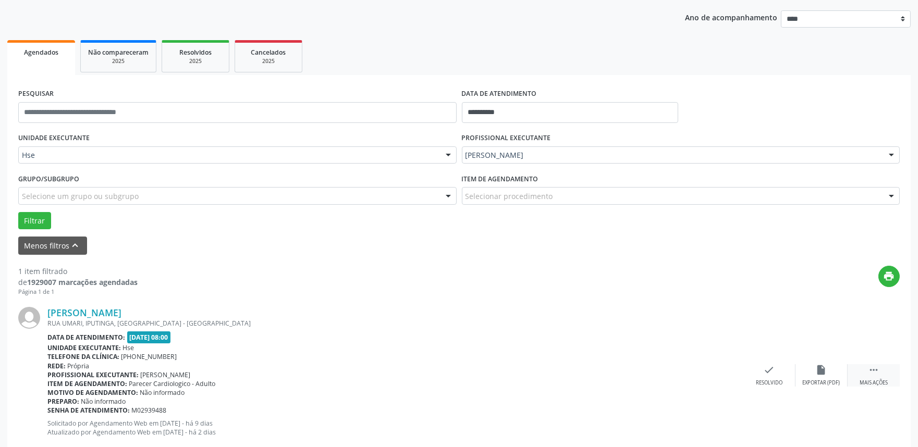
click at [868, 380] on div "Mais ações" at bounding box center [873, 382] width 28 height 7
click at [819, 372] on icon "alarm_off" at bounding box center [821, 369] width 11 height 11
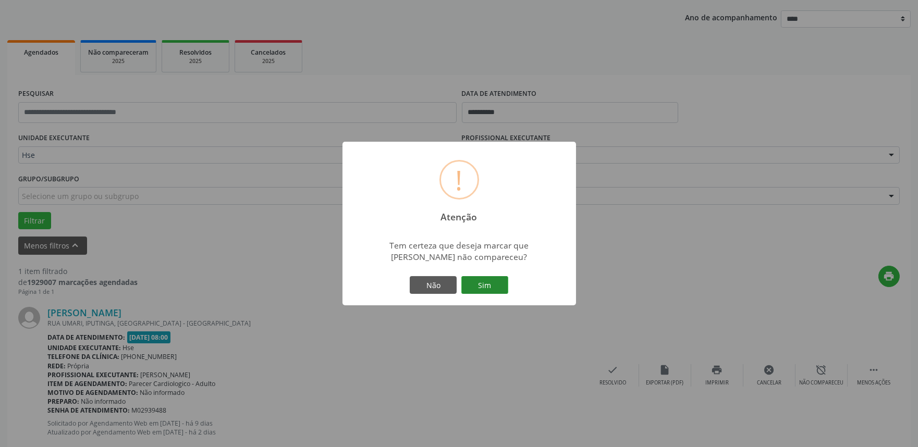
click at [495, 287] on button "Sim" at bounding box center [484, 285] width 47 height 18
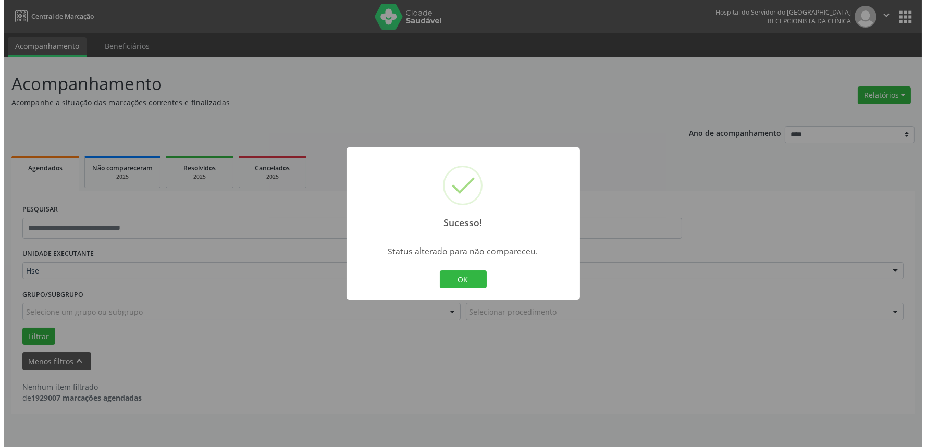
scroll to position [0, 0]
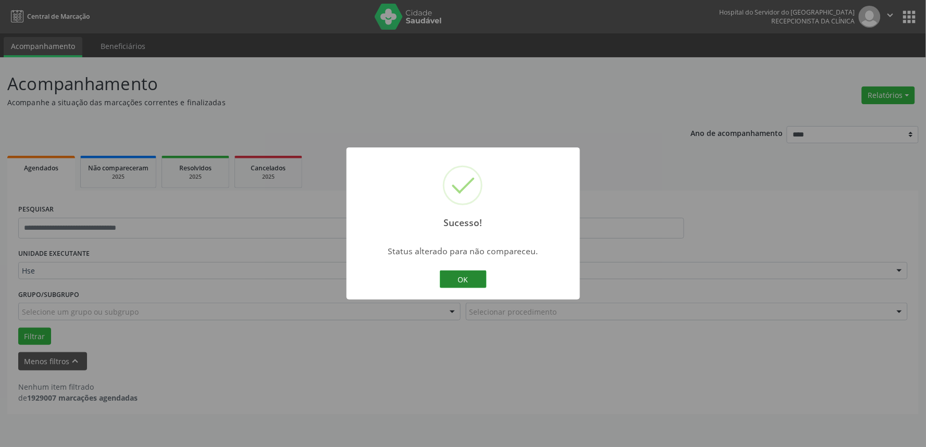
click at [459, 278] on button "OK" at bounding box center [463, 279] width 47 height 18
